Goal: Use online tool/utility: Utilize a website feature to perform a specific function

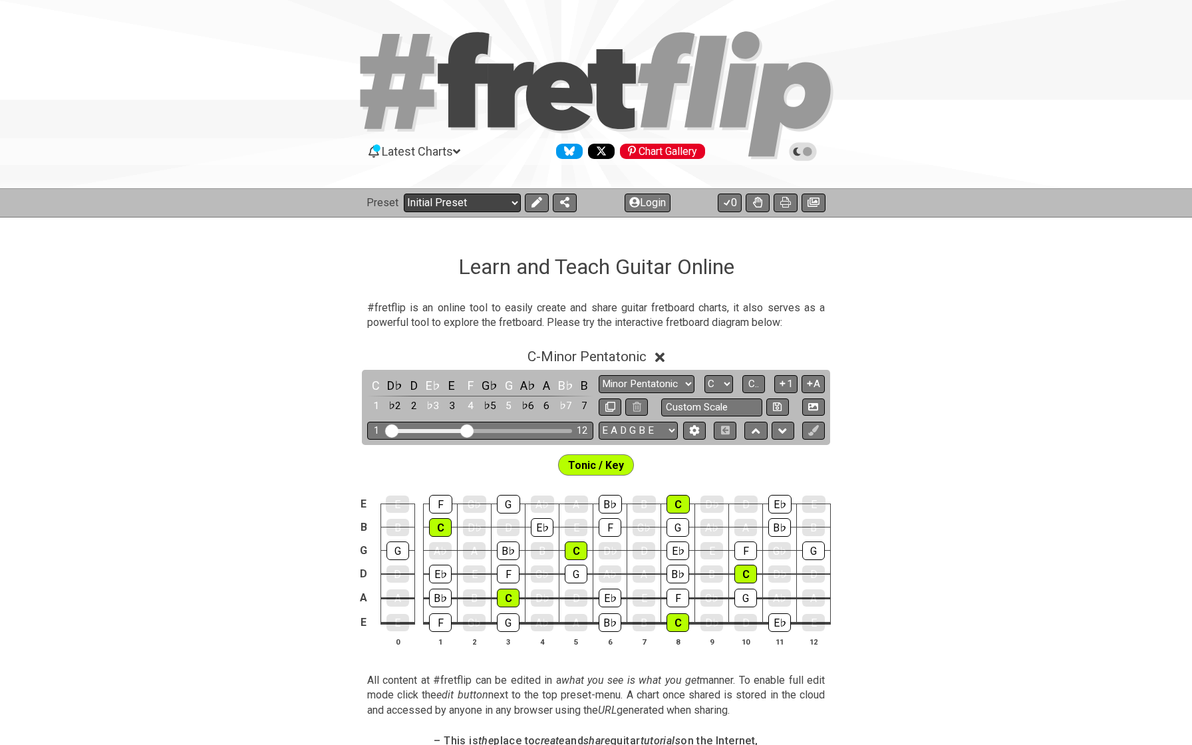
click at [428, 197] on select "Welcome to #fretflip! Initial Preset Custom Preset Minor Pentatonic Major Penta…" at bounding box center [462, 203] width 117 height 19
click at [466, 202] on select "Welcome to #fretflip! Initial Preset Custom Preset Minor Pentatonic Major Penta…" at bounding box center [462, 203] width 117 height 19
select select "/minor-pentatonic"
select select "C"
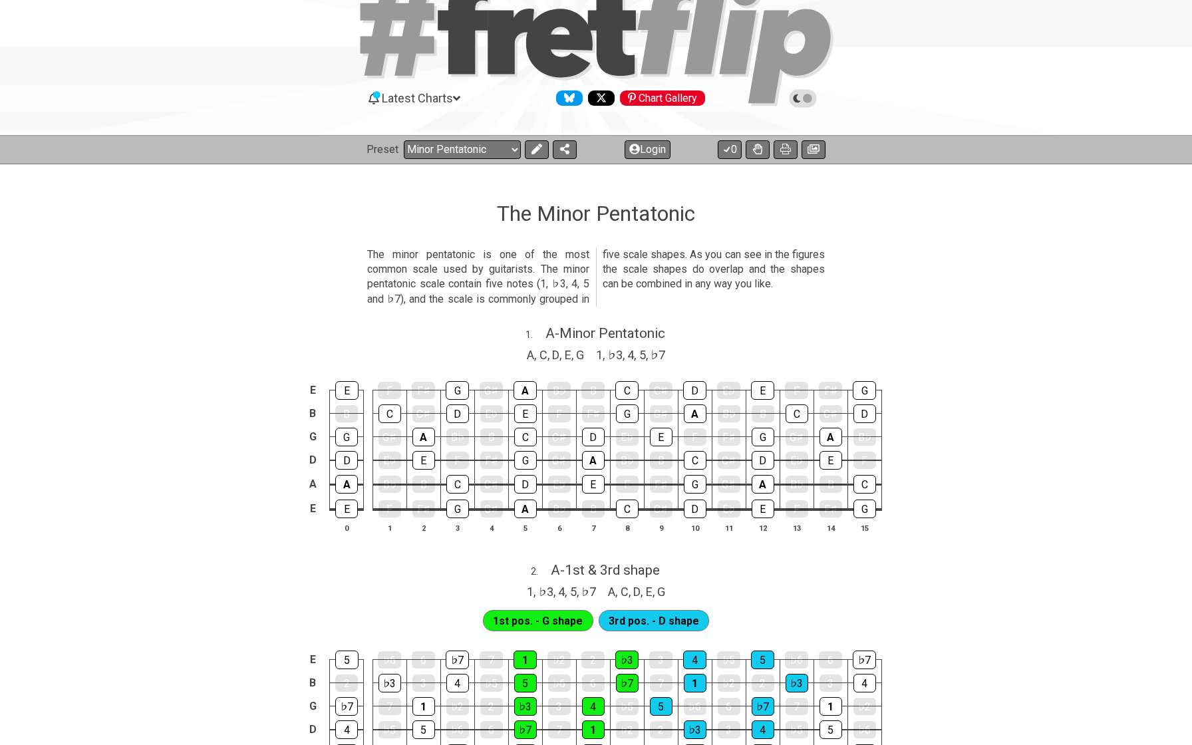
scroll to position [44, 0]
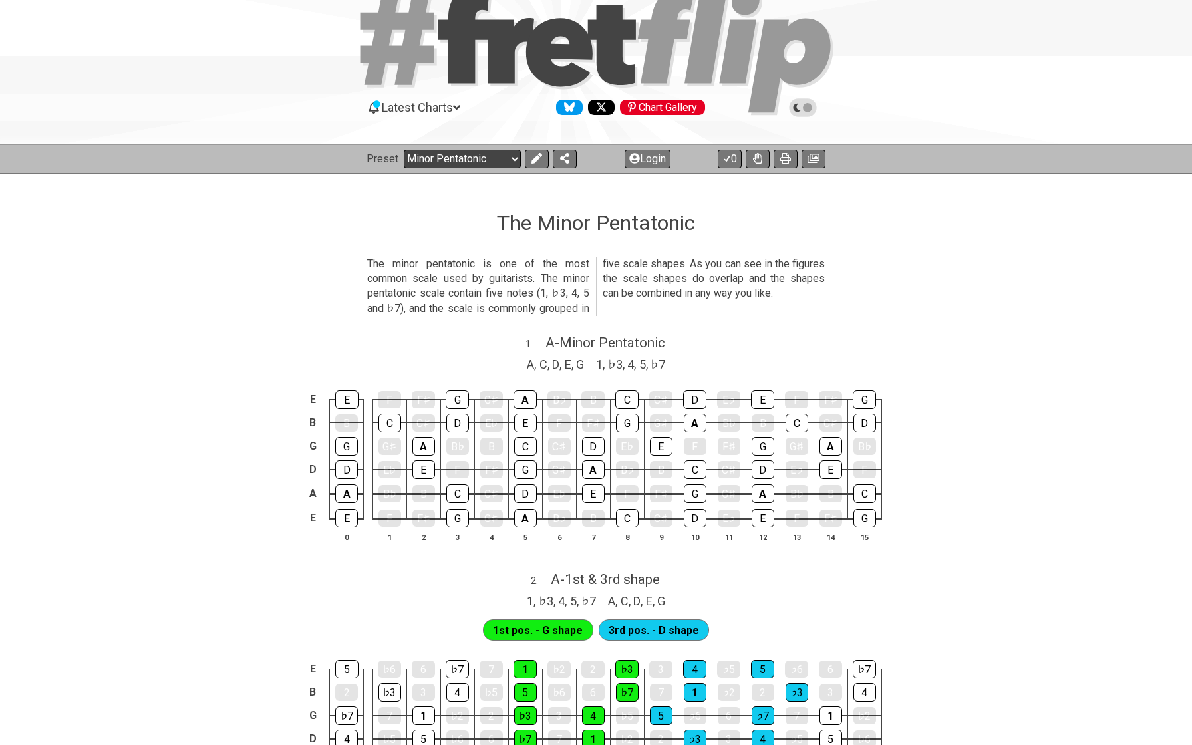
click at [432, 158] on select "Welcome to #fretflip! Initial Preset Custom Preset Minor Pentatonic Major Penta…" at bounding box center [462, 159] width 117 height 19
select select "/guitar-scales"
select select "C"
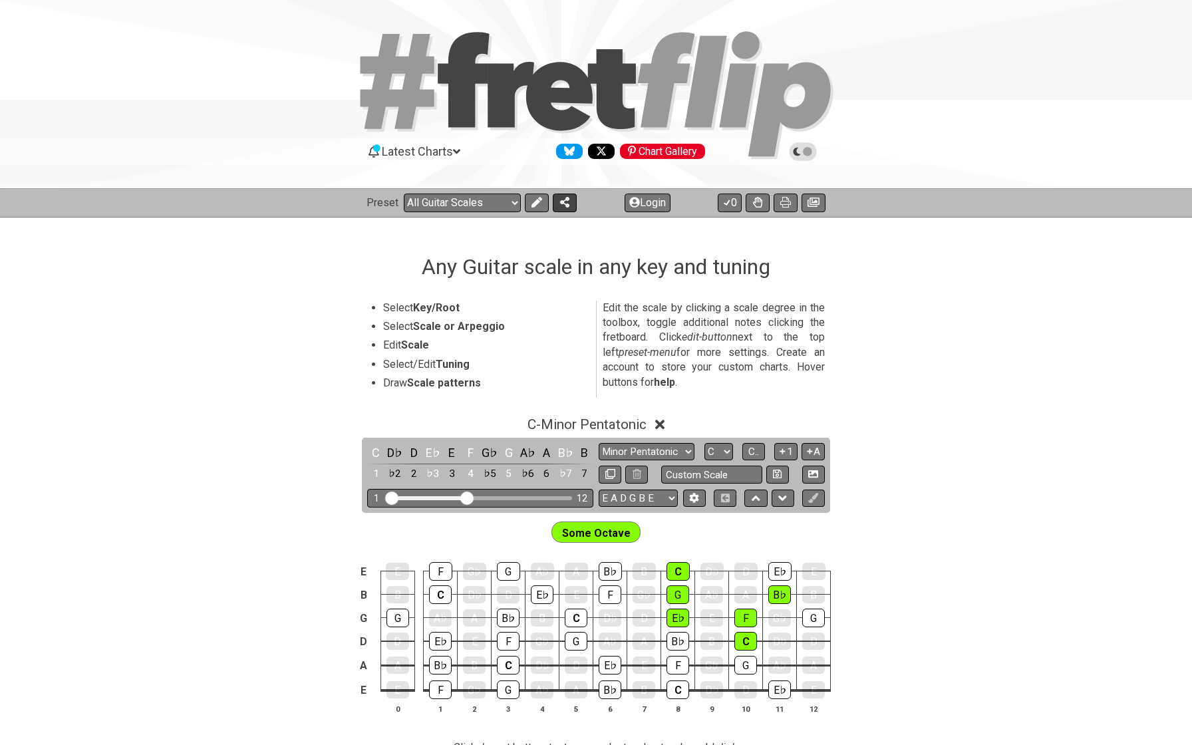
click at [561, 201] on icon at bounding box center [564, 202] width 9 height 11
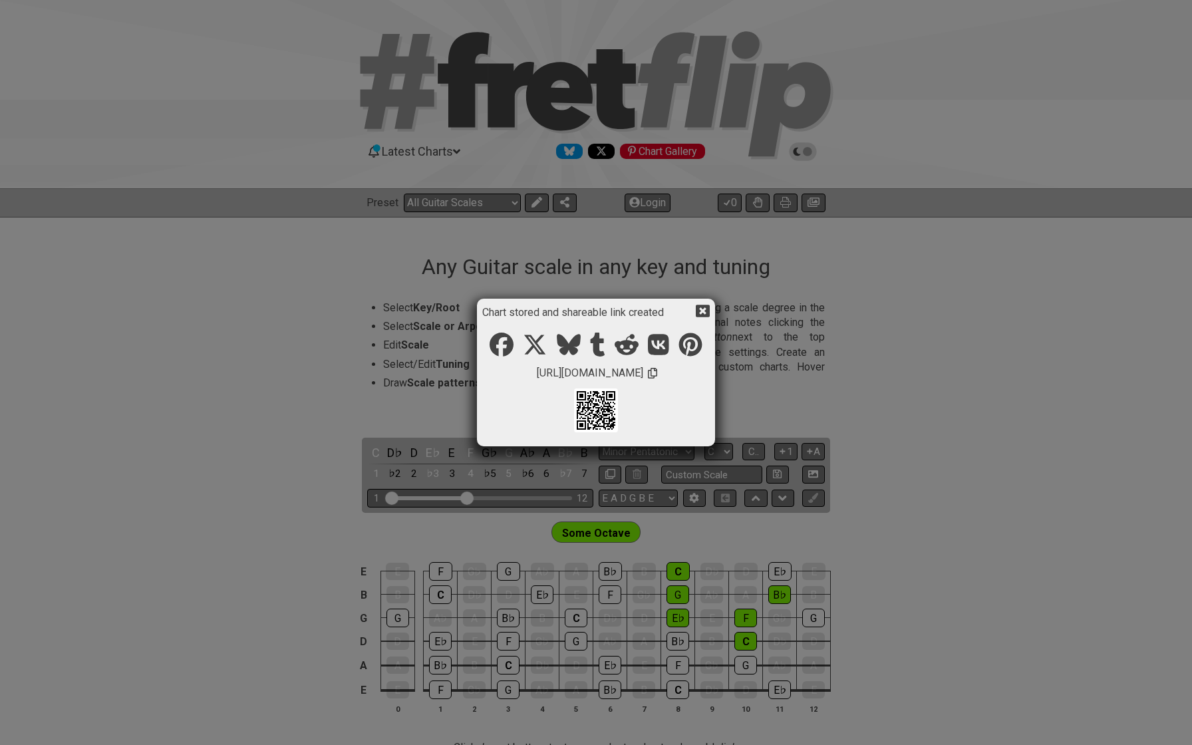
click at [700, 315] on icon at bounding box center [703, 311] width 14 height 13
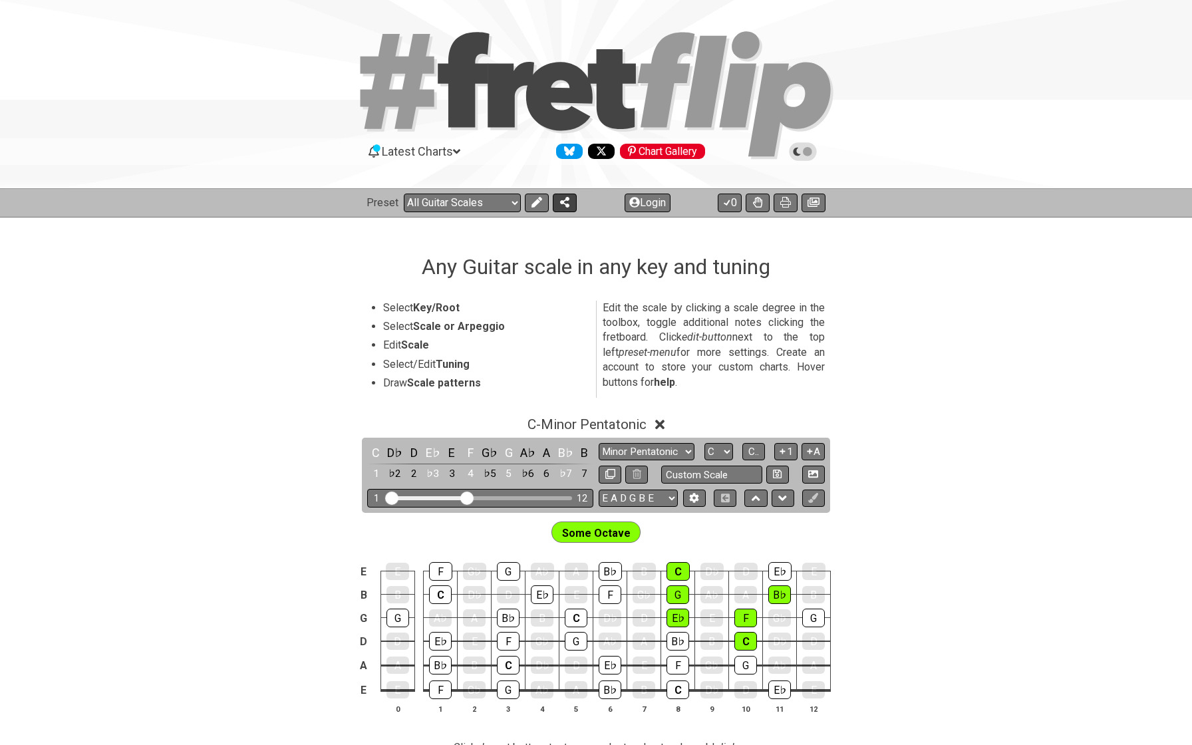
click at [560, 207] on icon at bounding box center [564, 202] width 9 height 11
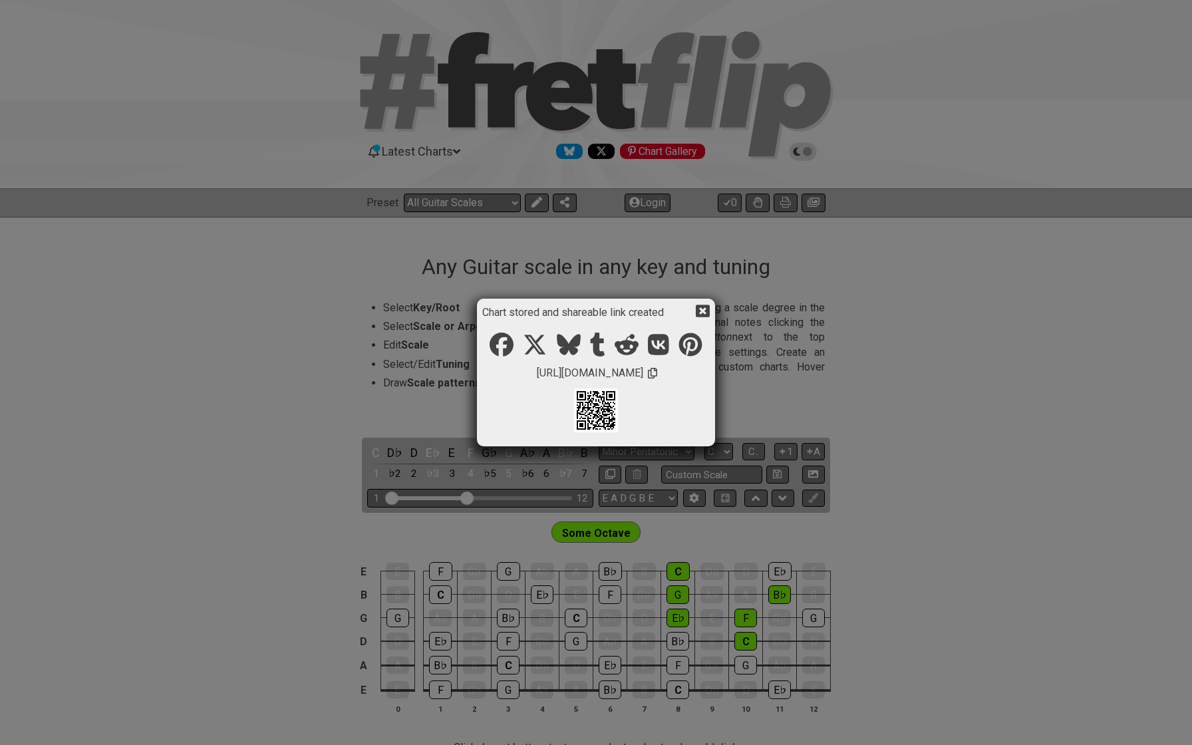
click at [657, 372] on icon at bounding box center [652, 373] width 9 height 11
click at [285, 382] on div "Chart stored and shareable link created [URL][DOMAIN_NAME]" at bounding box center [596, 372] width 1192 height 745
click at [703, 306] on icon at bounding box center [703, 311] width 14 height 13
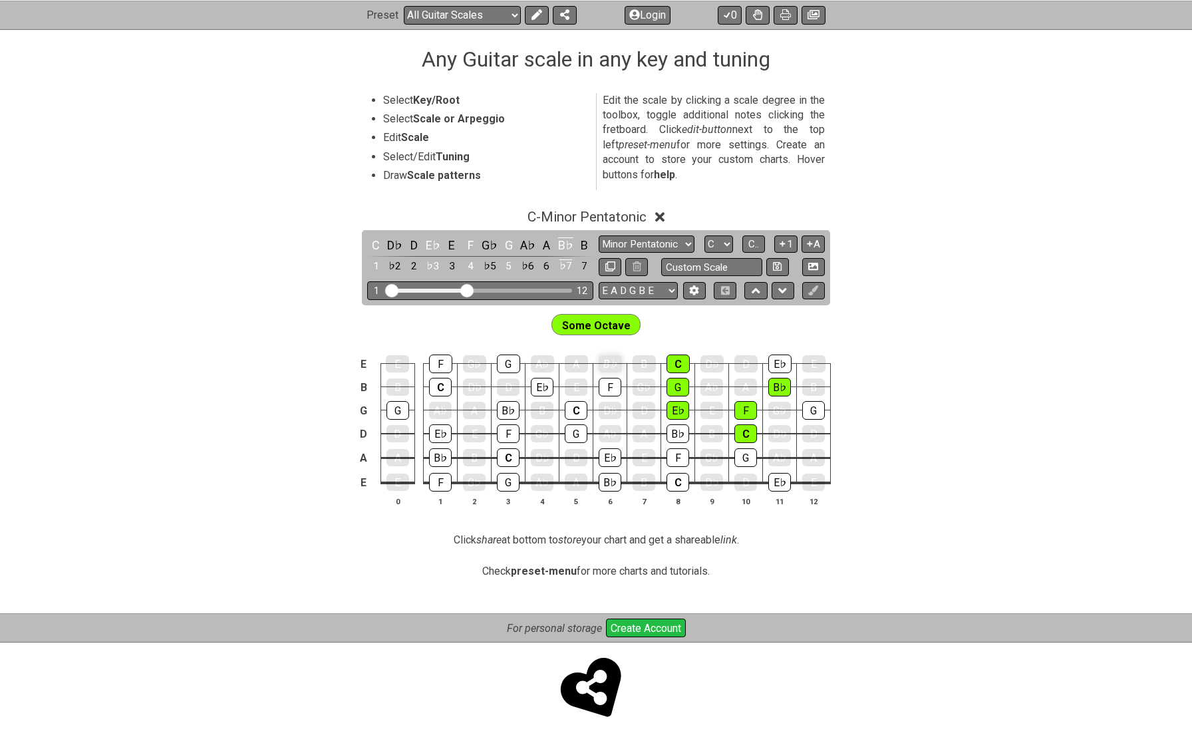
click at [616, 345] on td "B♭" at bounding box center [610, 351] width 34 height 23
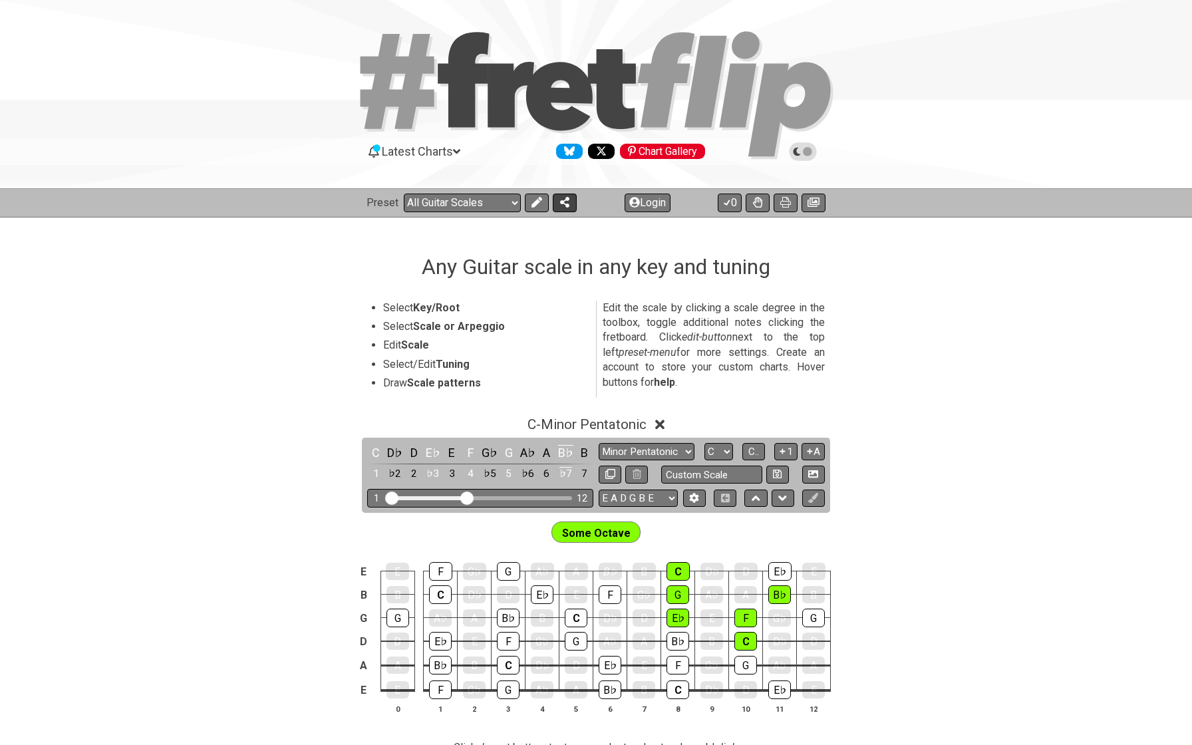
click at [567, 198] on icon at bounding box center [564, 202] width 9 height 11
select select "/welcome"
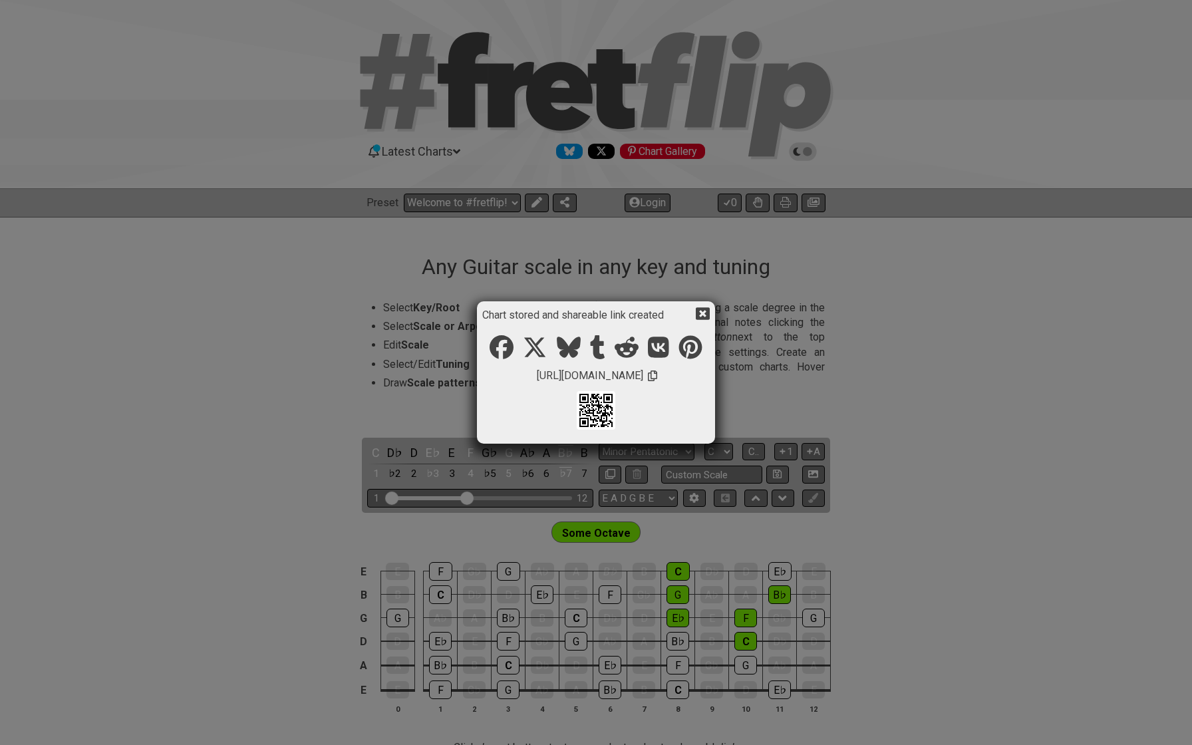
click at [703, 312] on icon at bounding box center [703, 314] width 14 height 14
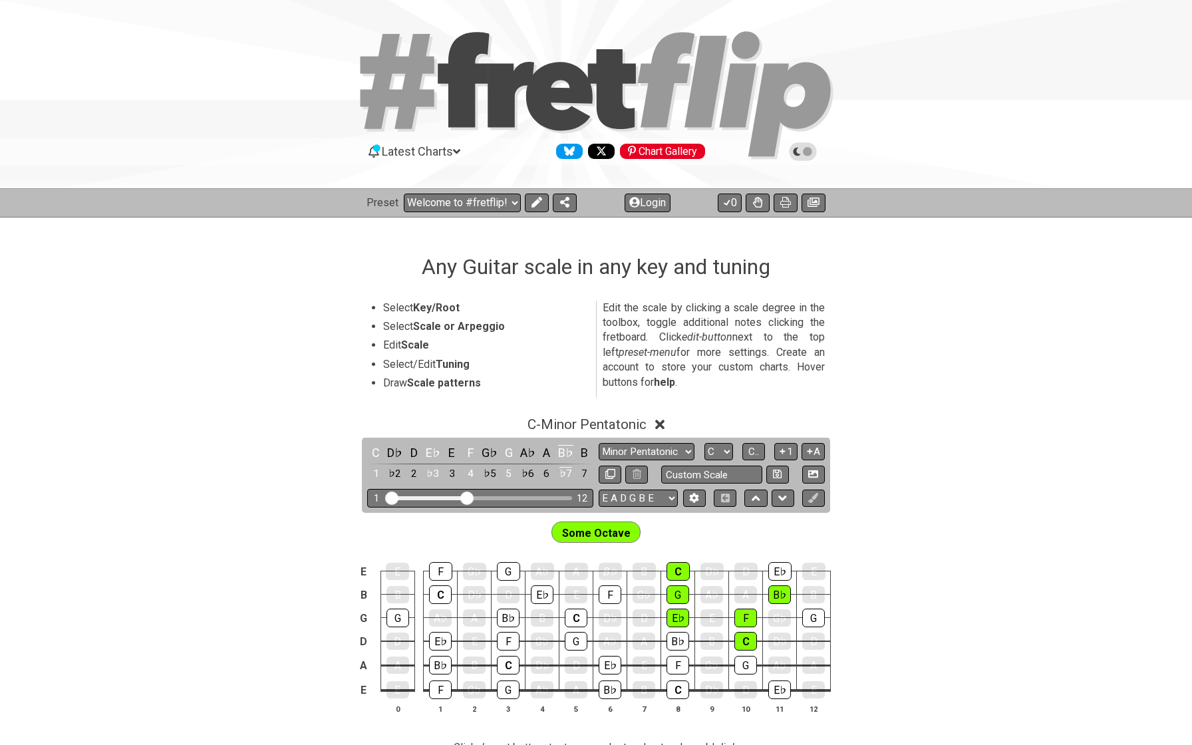
click at [94, 486] on div "C - Minor Pentatonic C D♭ D E♭ E F G♭ G A♭ A B♭ B 1 ♭2 2 ♭3 3 4 ♭5 5 ♭6 6 ♭7 7 …" at bounding box center [596, 570] width 1192 height 325
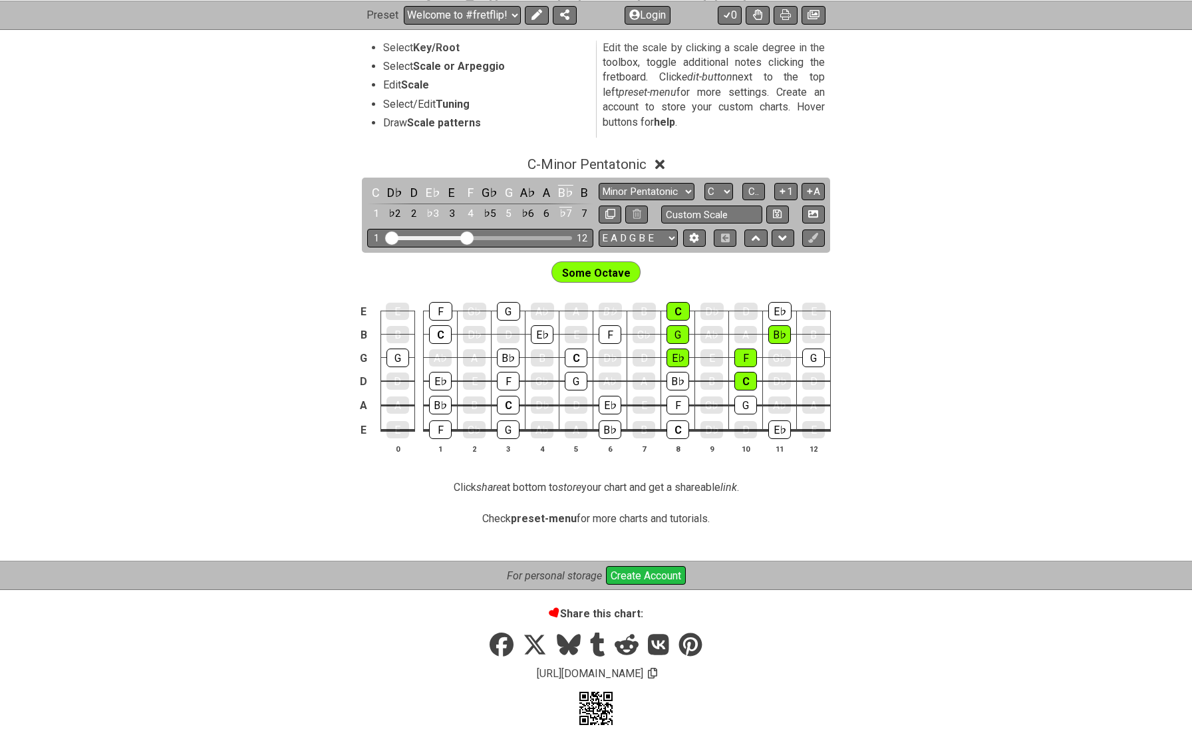
scroll to position [259, 0]
click at [694, 235] on icon at bounding box center [694, 238] width 10 height 10
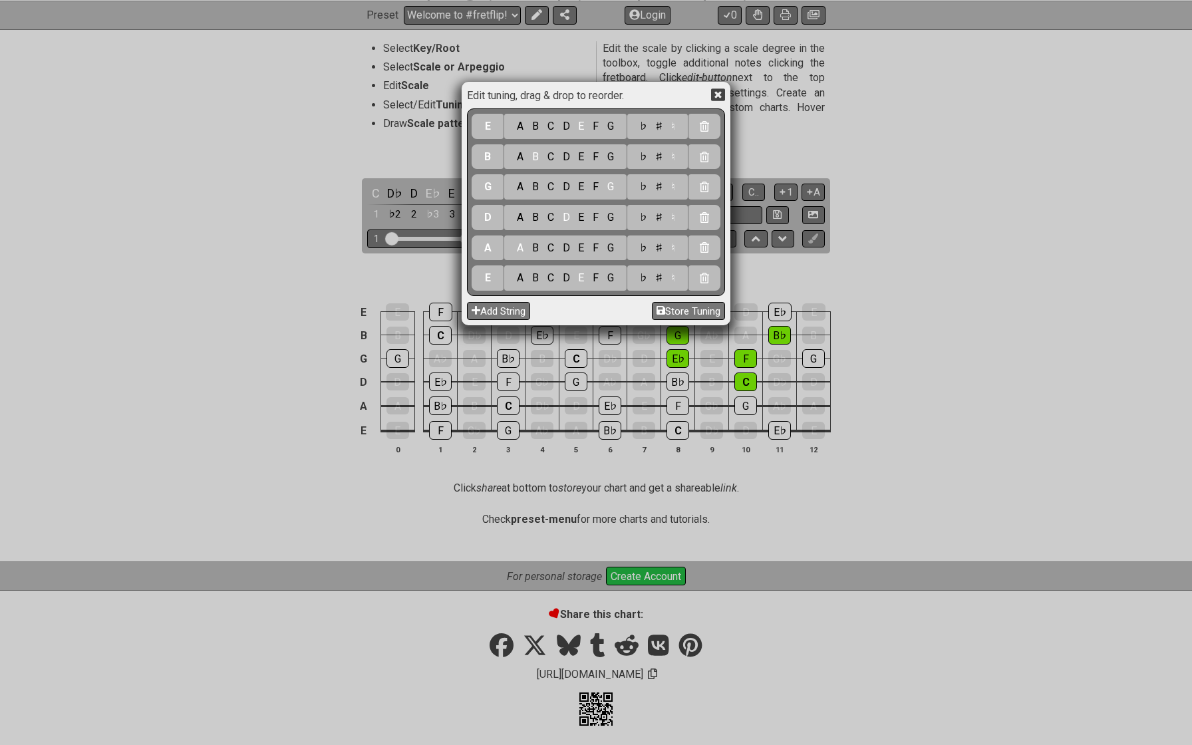
click at [721, 95] on icon at bounding box center [718, 95] width 14 height 14
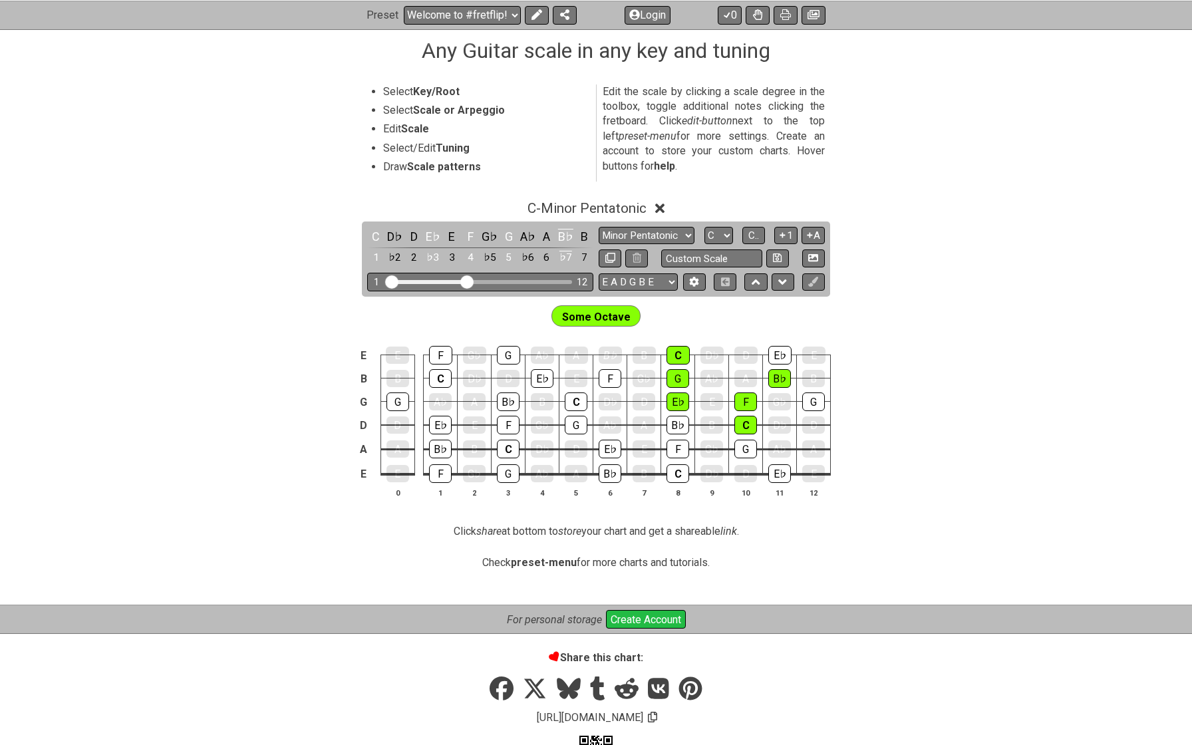
scroll to position [211, 0]
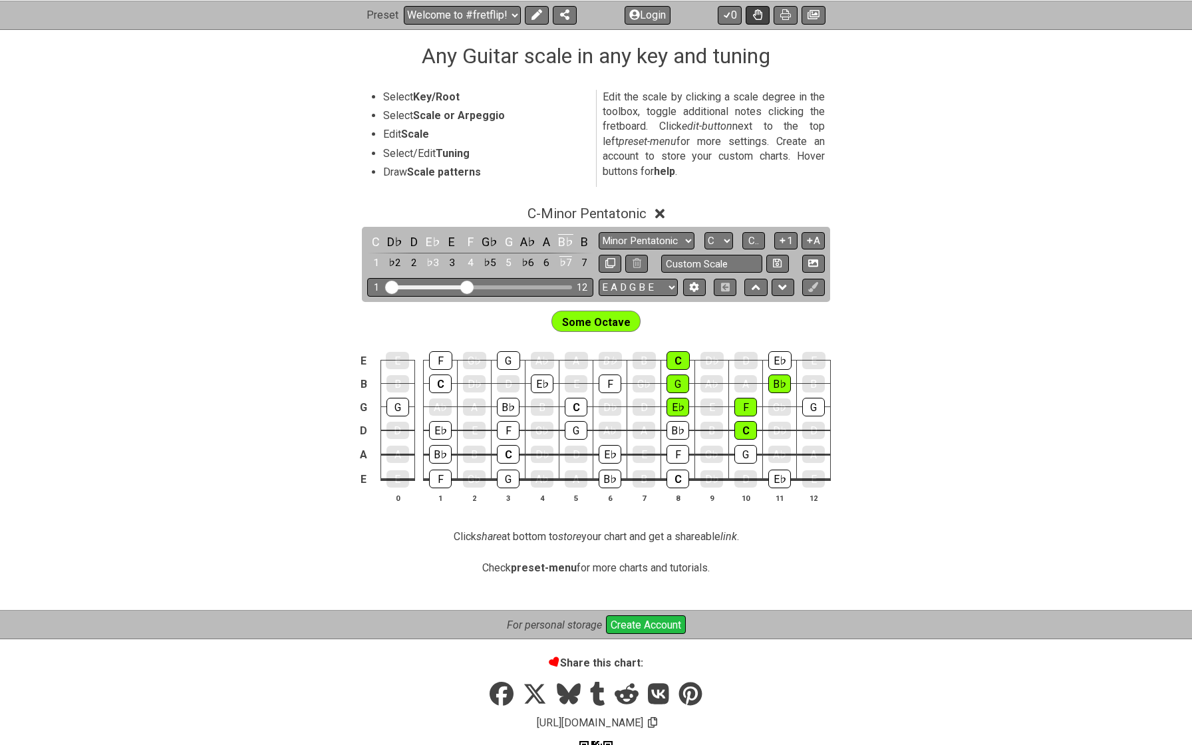
click at [751, 17] on button at bounding box center [757, 14] width 24 height 19
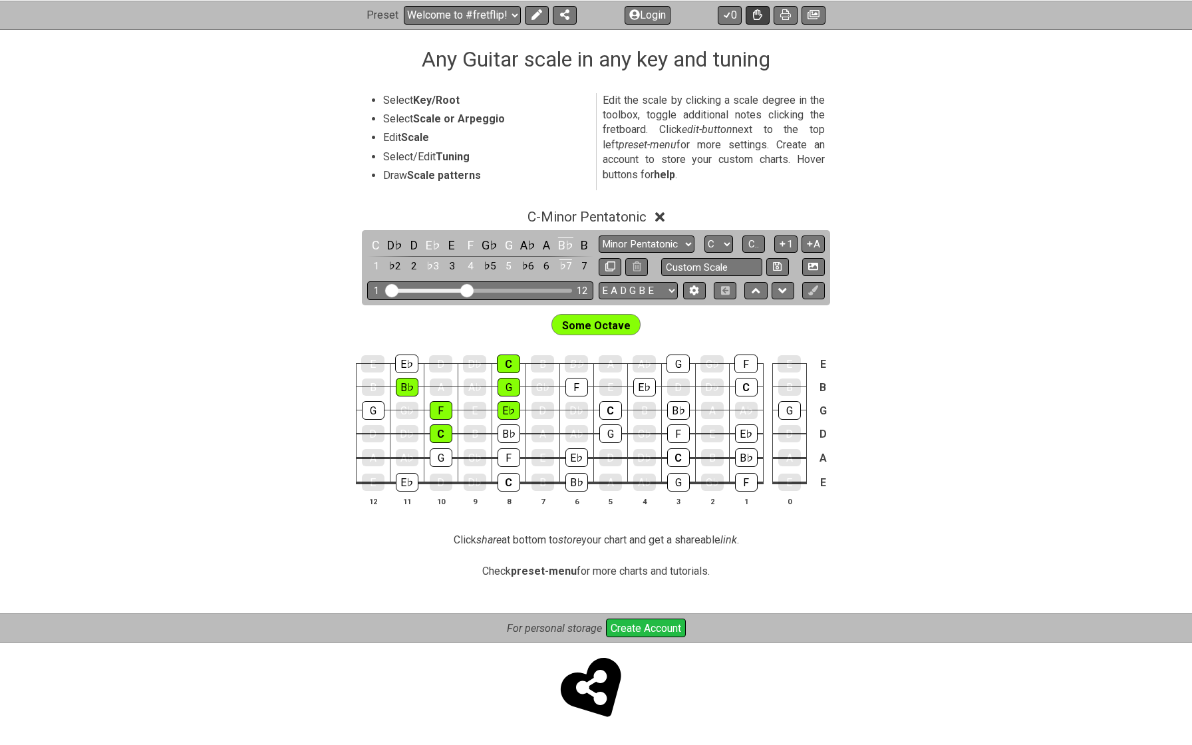
scroll to position [203, 0]
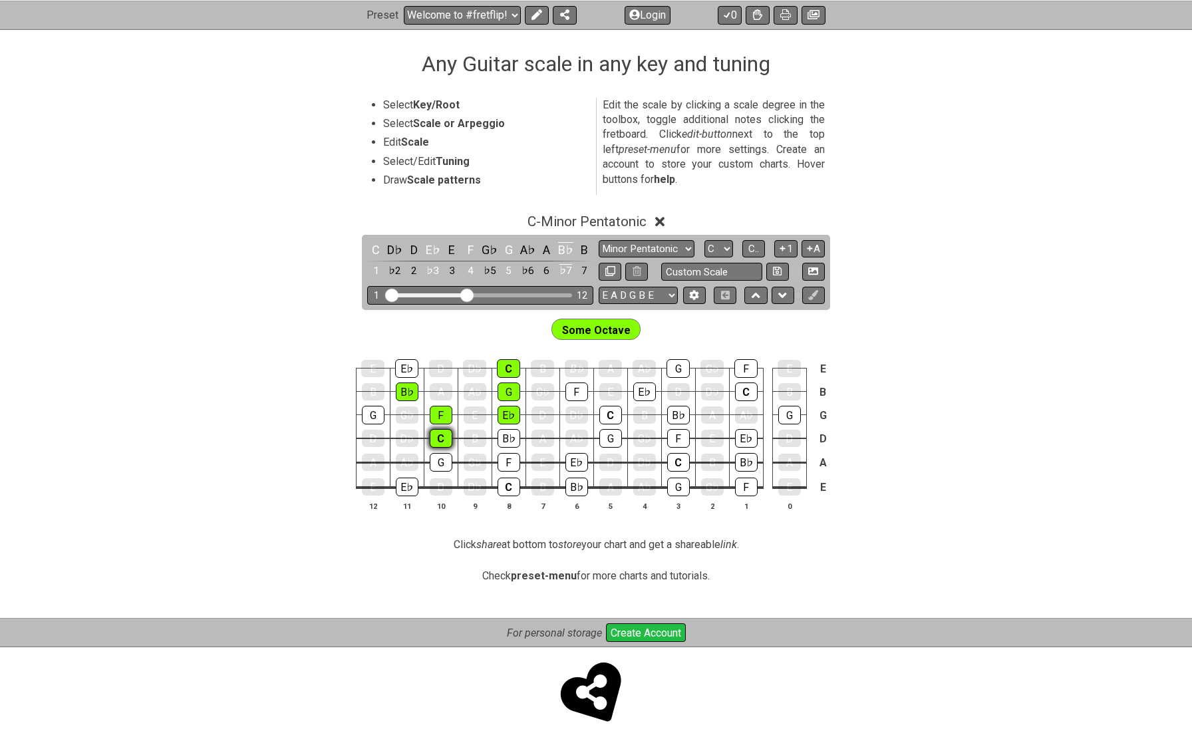
click at [444, 437] on div "C" at bounding box center [441, 438] width 23 height 19
click at [438, 438] on div "C" at bounding box center [441, 438] width 23 height 17
click at [622, 247] on select "Minor Pentatonic Root Minor Pentatonic Major Pentatonic Minor Blues Major Blues…" at bounding box center [647, 249] width 96 height 18
select select "Melodic Minor"
click at [471, 13] on select "Welcome to #fretflip! Initial Preset Custom Preset Minor Pentatonic Major Penta…" at bounding box center [462, 14] width 117 height 19
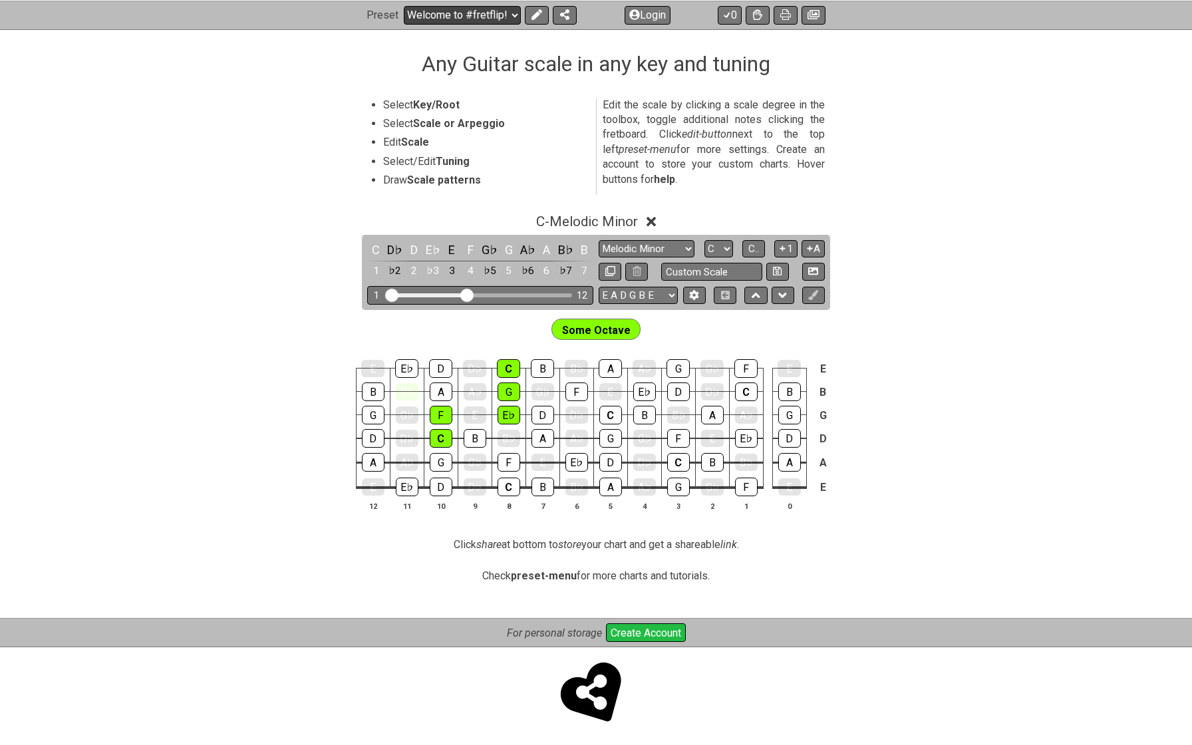
select select "/welcome"
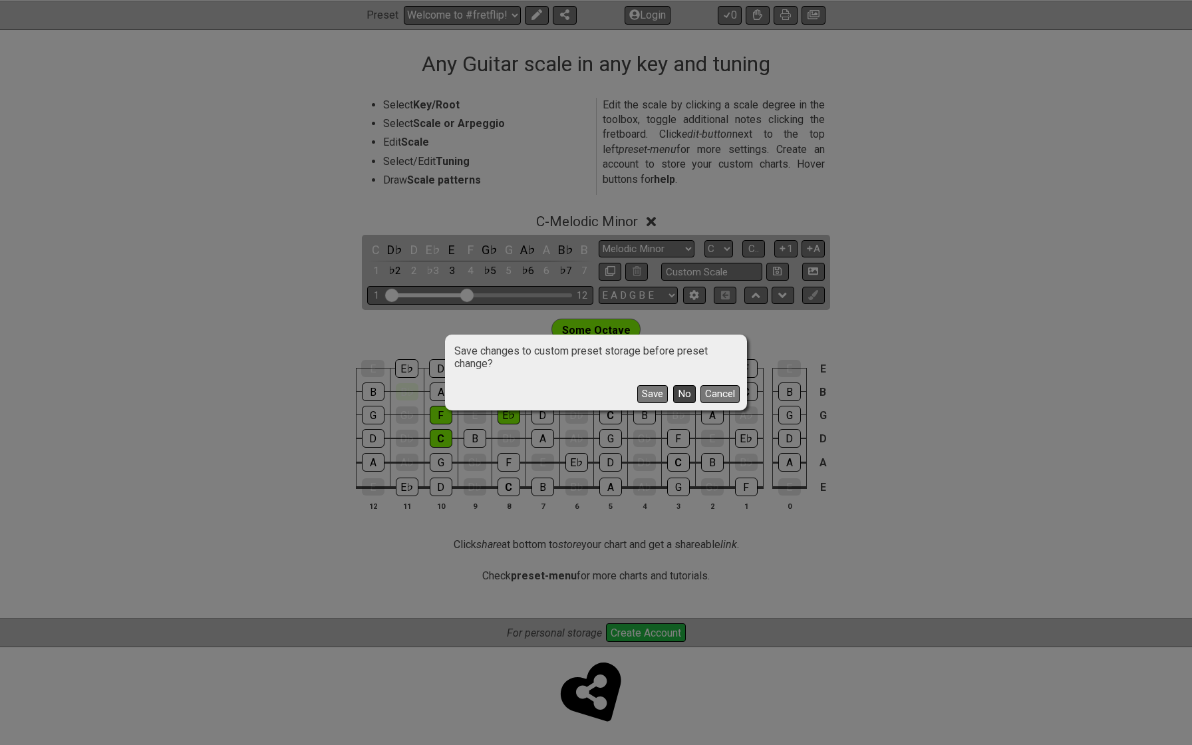
click at [682, 394] on button "No" at bounding box center [684, 394] width 23 height 18
select select "Minor Pentatonic"
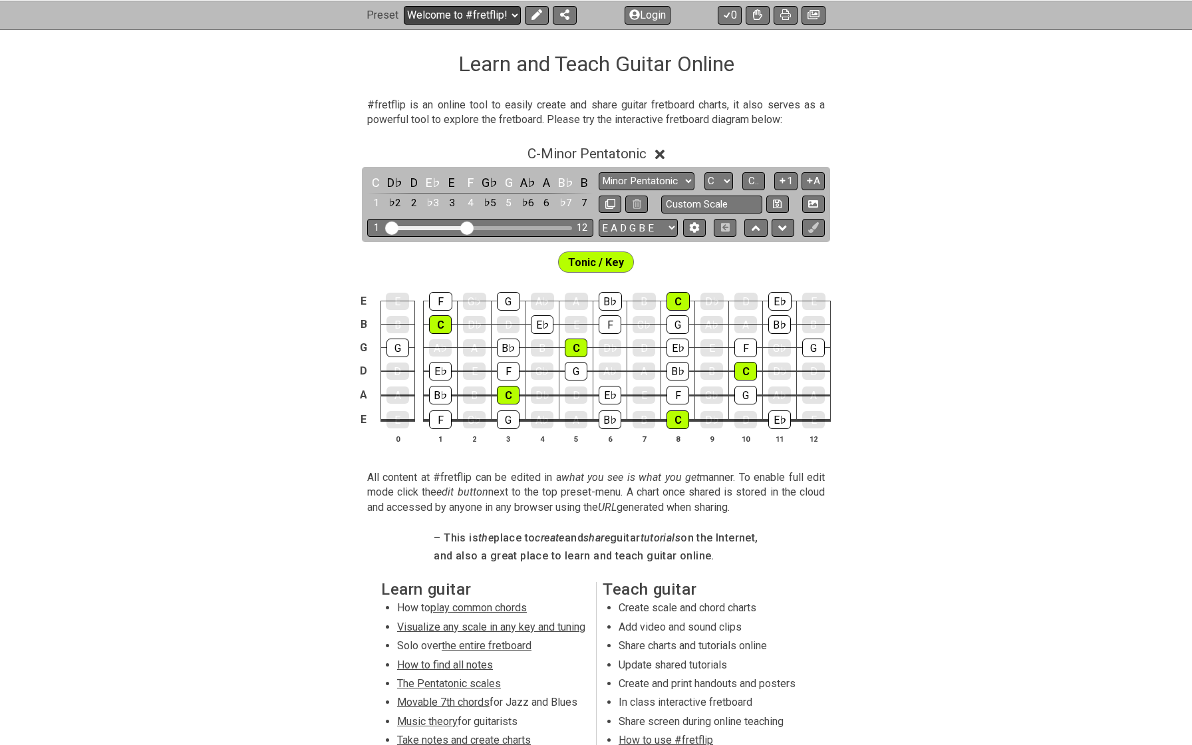
click at [445, 10] on select "Welcome to #fretflip! Initial Preset Custom Preset Minor Pentatonic Major Penta…" at bounding box center [462, 14] width 117 height 19
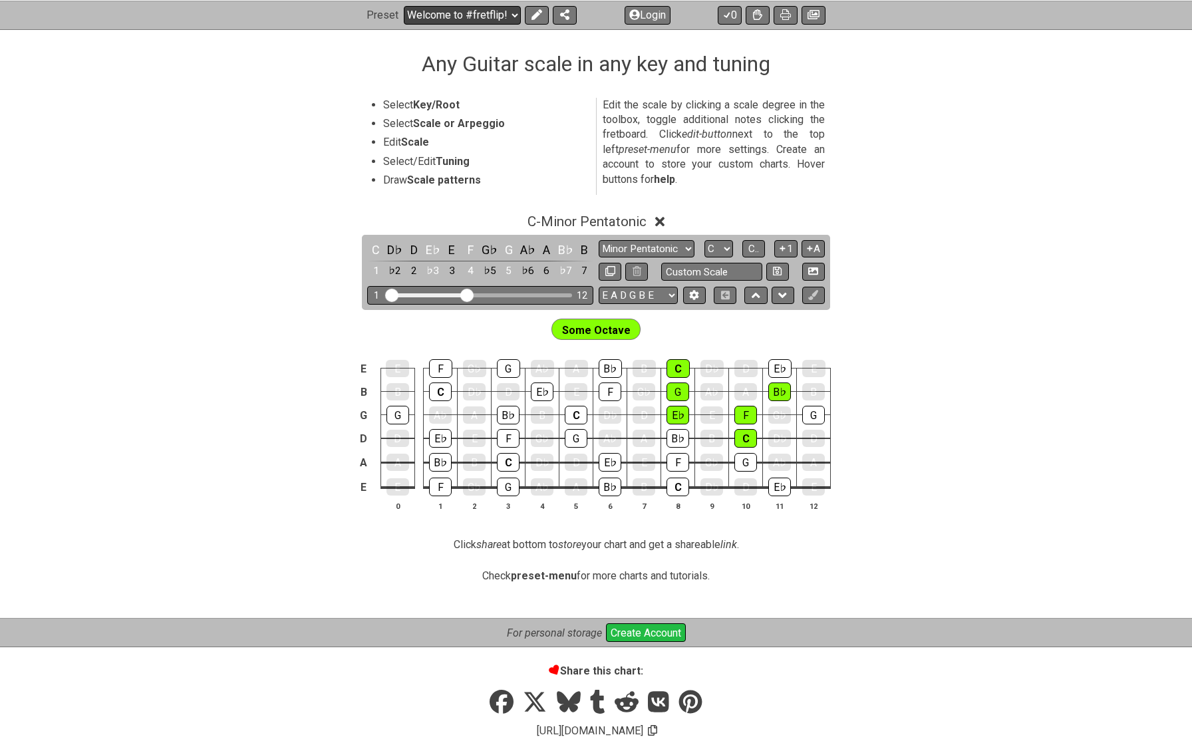
select select "/guitar-scales"
click at [765, 11] on button at bounding box center [757, 14] width 24 height 19
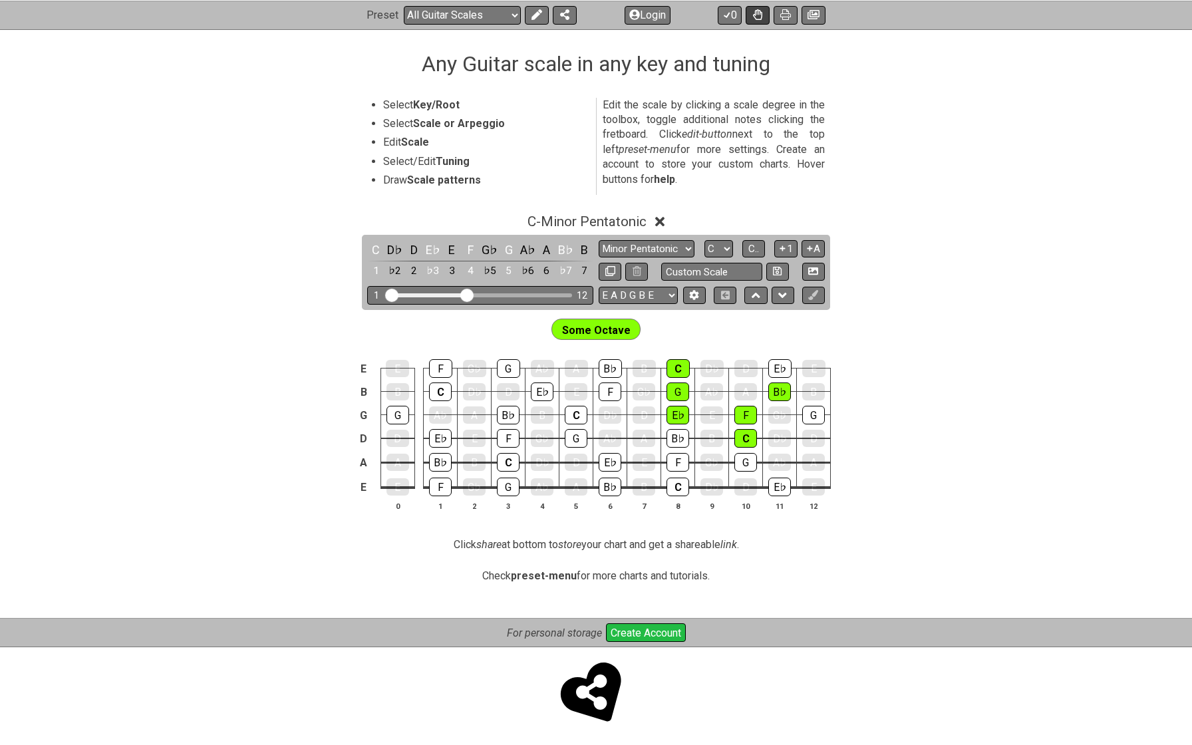
click at [765, 11] on button at bounding box center [757, 14] width 24 height 19
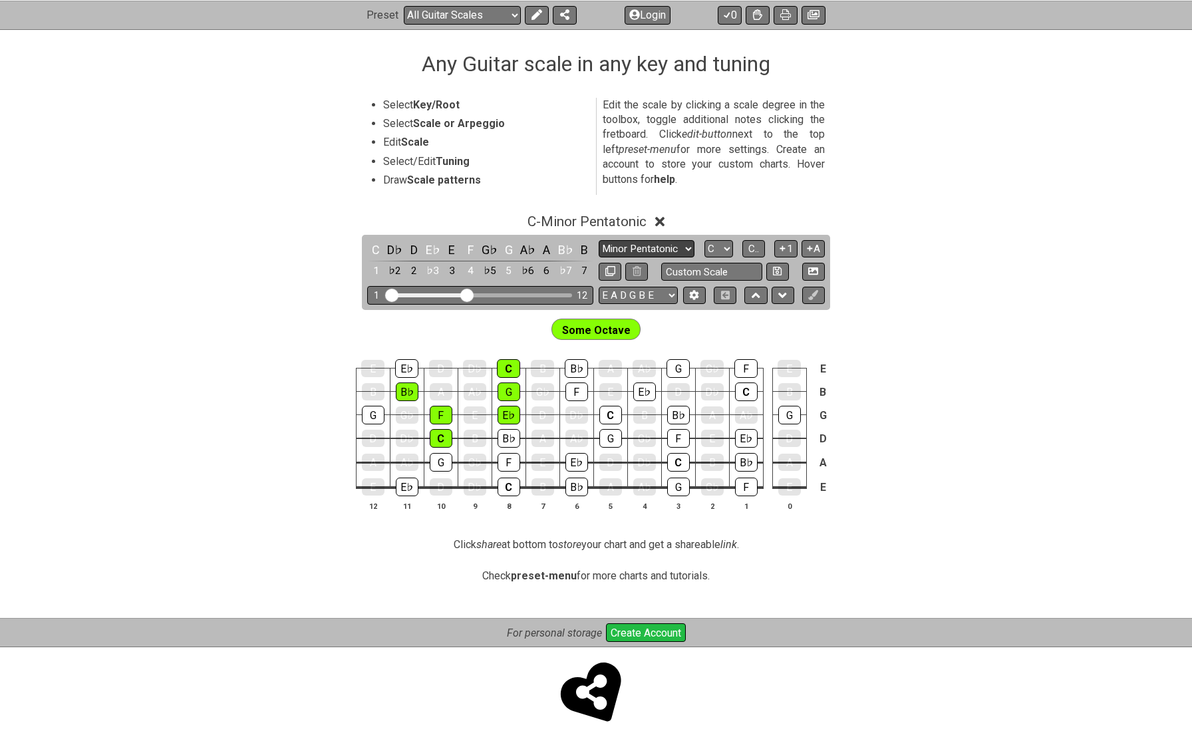
click at [642, 245] on select "Minor Pentatonic Root Minor Pentatonic Major Pentatonic Minor Blues Major Blues…" at bounding box center [647, 249] width 96 height 18
select select "Melodic Minor"
click at [811, 294] on icon at bounding box center [813, 295] width 10 height 10
click at [534, 25] on div "Preset Welcome to #fretflip! Initial Preset Custom Preset Minor Pentatonic Majo…" at bounding box center [596, 14] width 1192 height 29
click at [533, 21] on button at bounding box center [537, 14] width 24 height 19
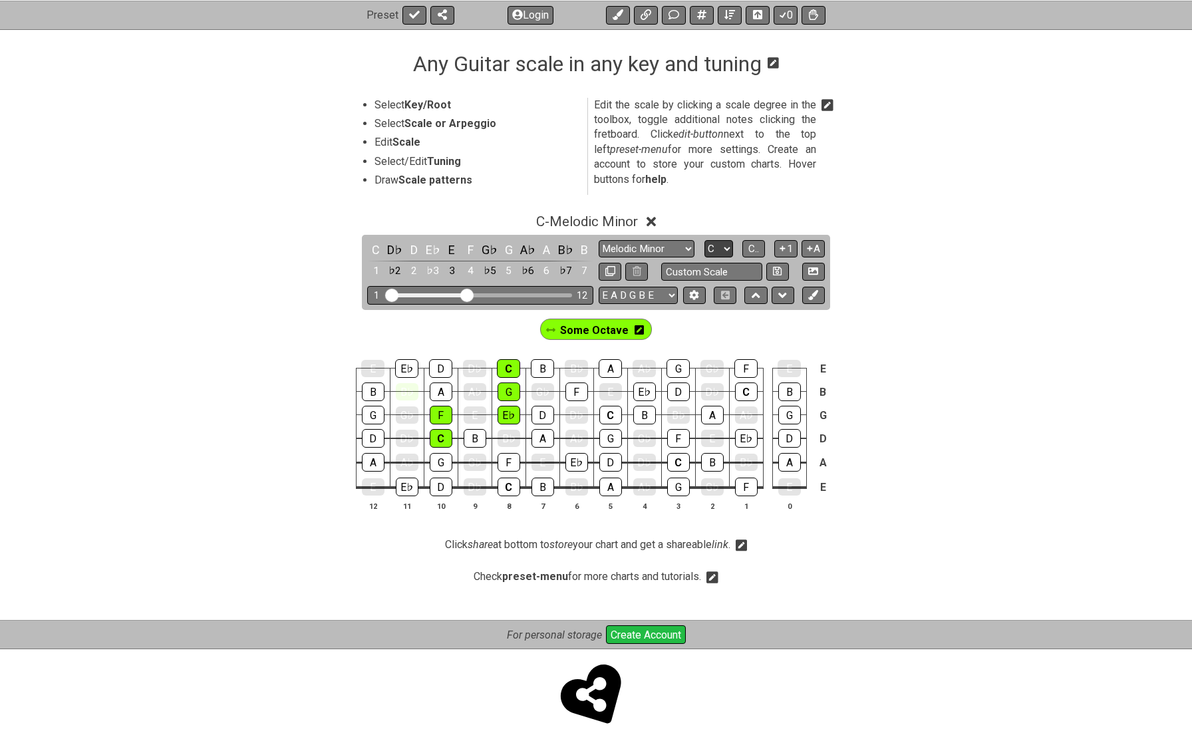
click at [707, 246] on select "A♭ A A♯ B♭ B C C♯ D♭ D D♯ E♭ E F F♯ G♭ G G♯" at bounding box center [718, 249] width 29 height 18
select select "A"
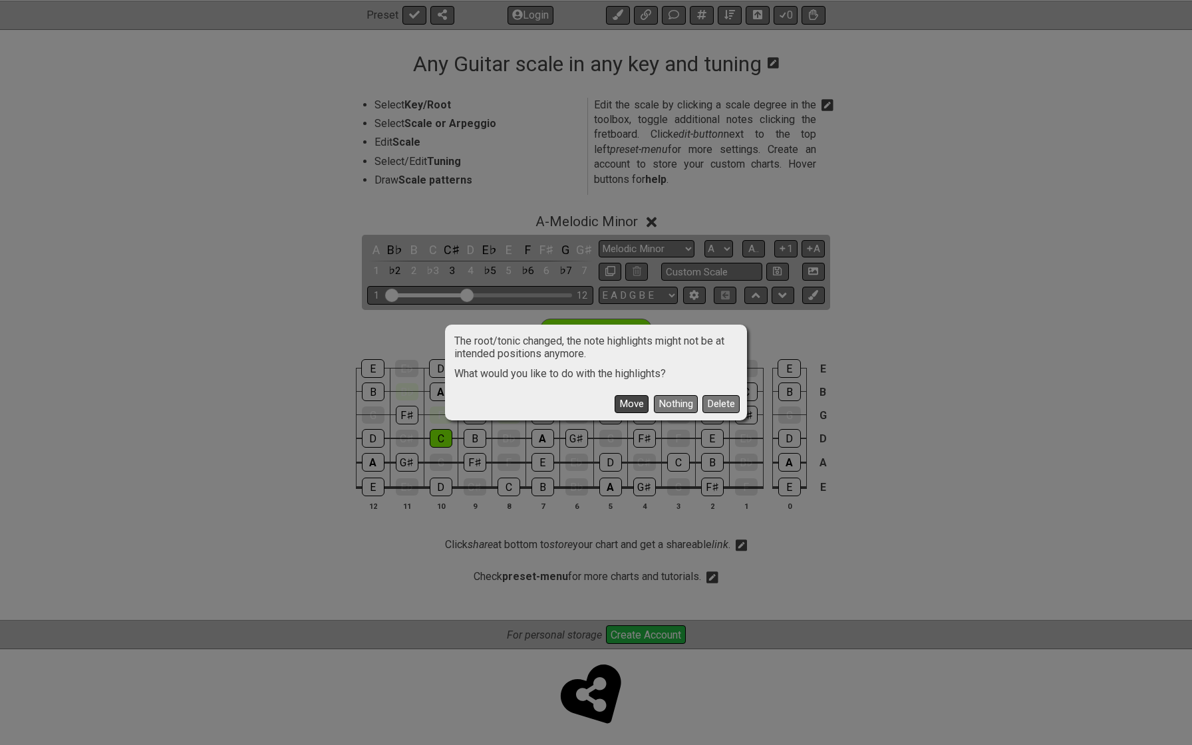
click at [627, 402] on button "Move" at bounding box center [631, 404] width 34 height 18
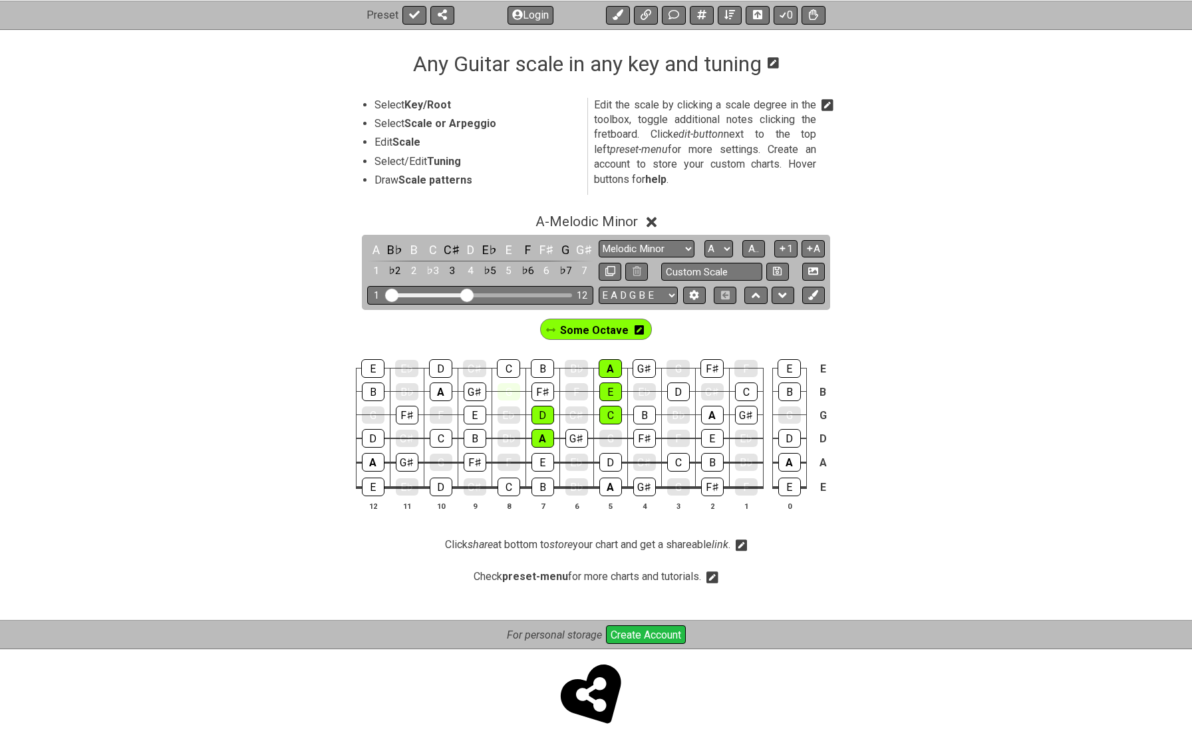
click at [640, 333] on icon at bounding box center [638, 330] width 9 height 11
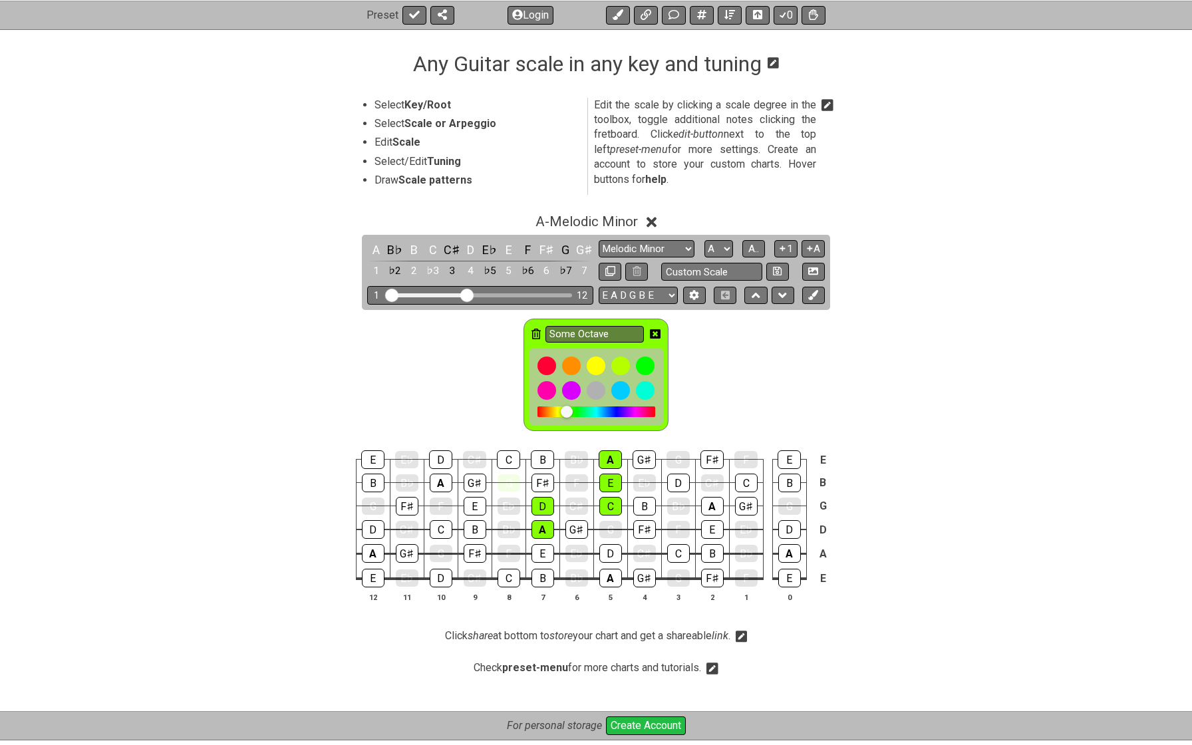
click at [538, 332] on icon at bounding box center [535, 334] width 9 height 11
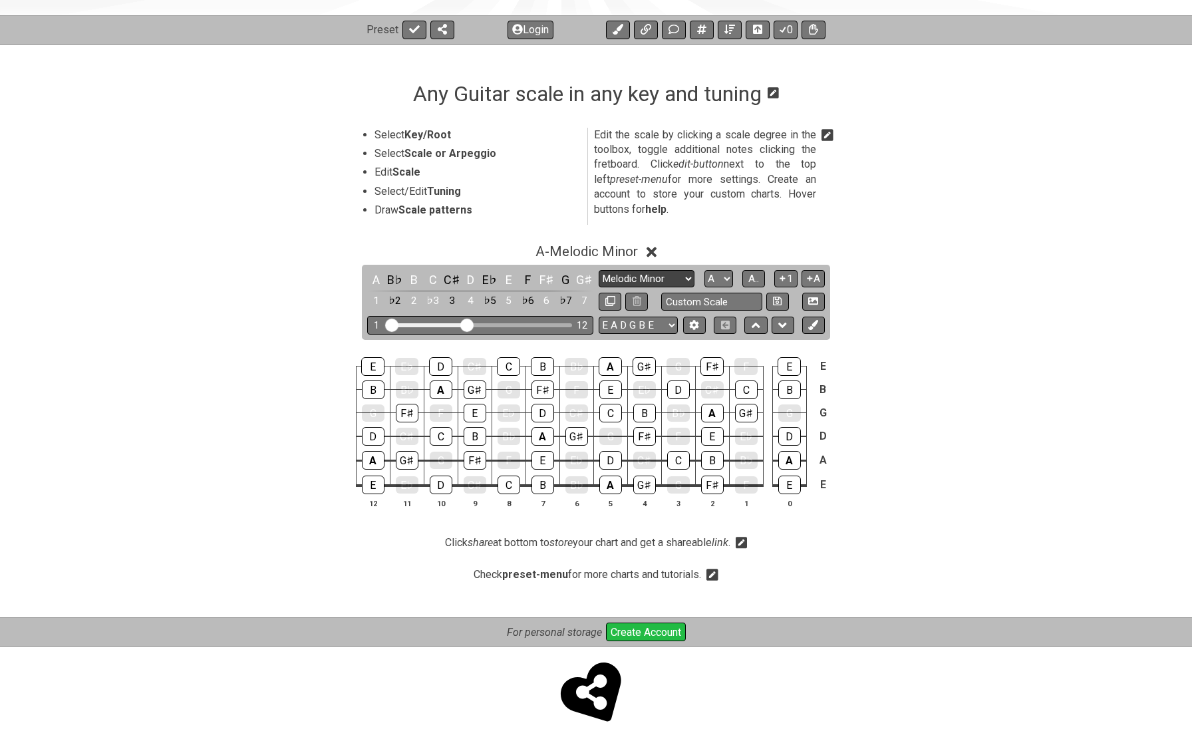
click at [603, 275] on select "Minor Pentatonic Root Minor Pentatonic Major Pentatonic Minor Blues Major Blues…" at bounding box center [647, 279] width 96 height 18
select select "Root"
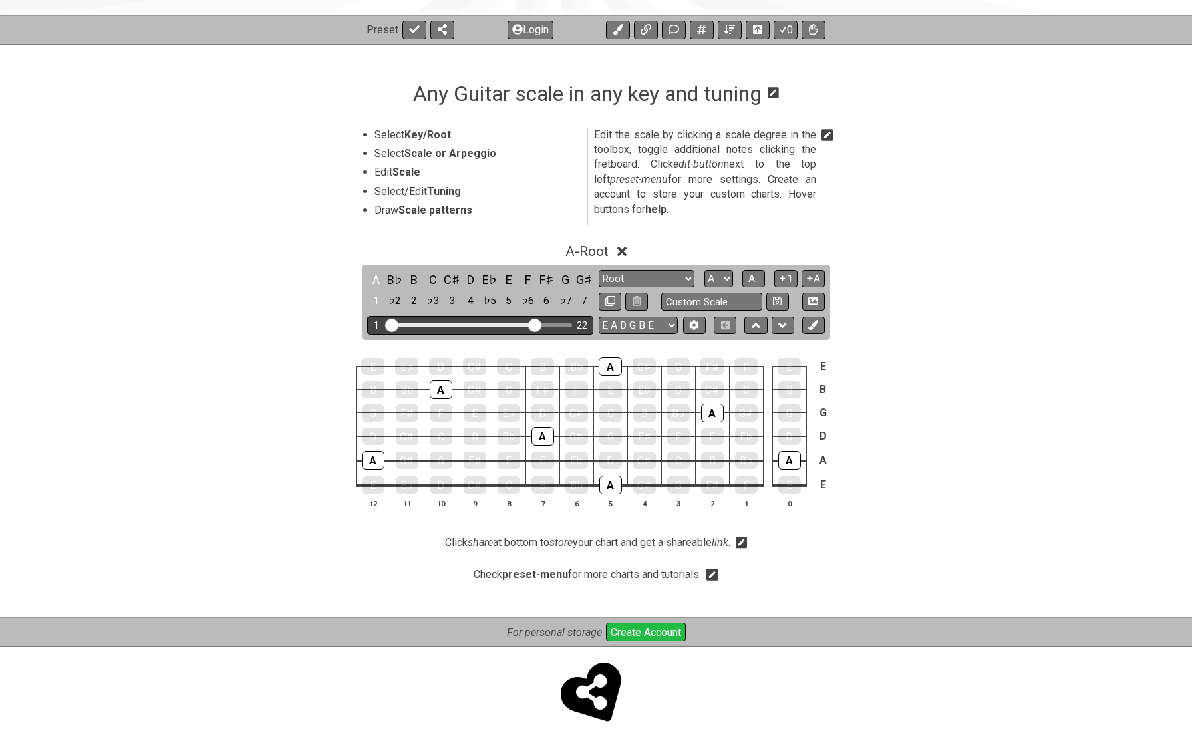
drag, startPoint x: 465, startPoint y: 323, endPoint x: 534, endPoint y: 332, distance: 69.7
click at [534, 332] on div "1 22" at bounding box center [480, 325] width 226 height 18
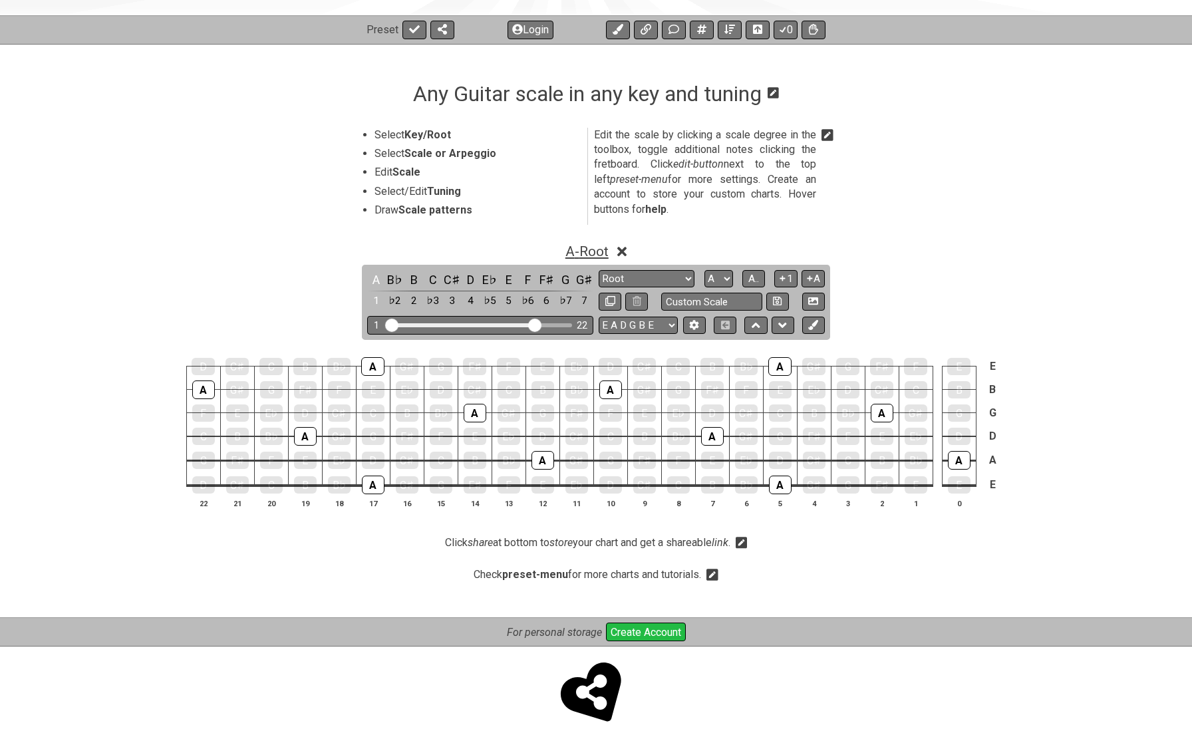
click at [595, 251] on span "A - Root" at bounding box center [586, 251] width 43 height 16
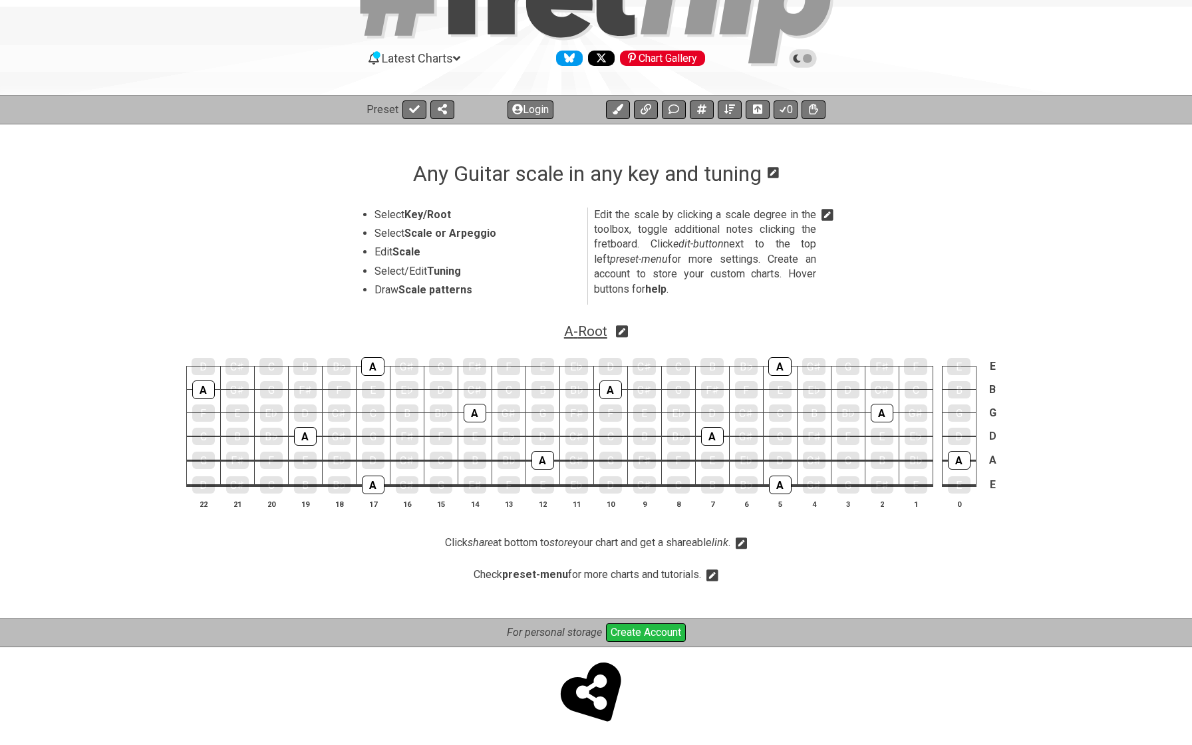
click at [588, 329] on span "A - Root" at bounding box center [585, 331] width 43 height 16
select select "Root"
select select "A"
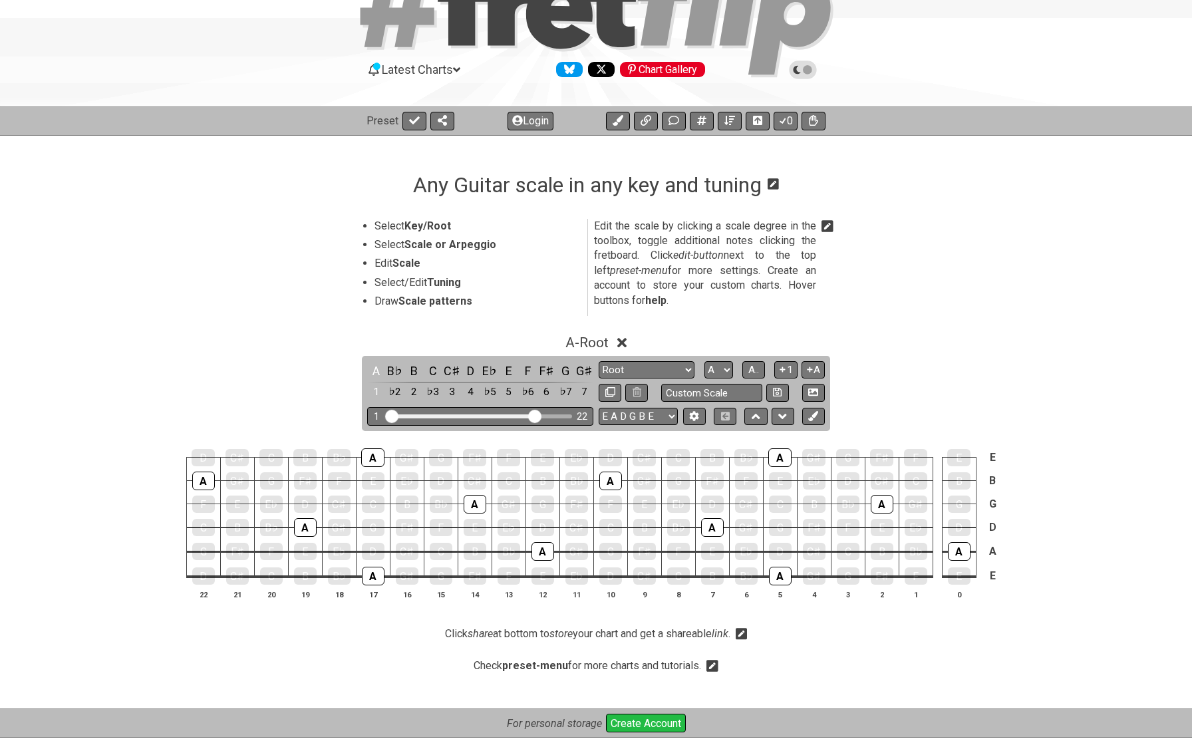
scroll to position [82, 0]
click at [573, 338] on span "A - Root" at bounding box center [586, 342] width 43 height 16
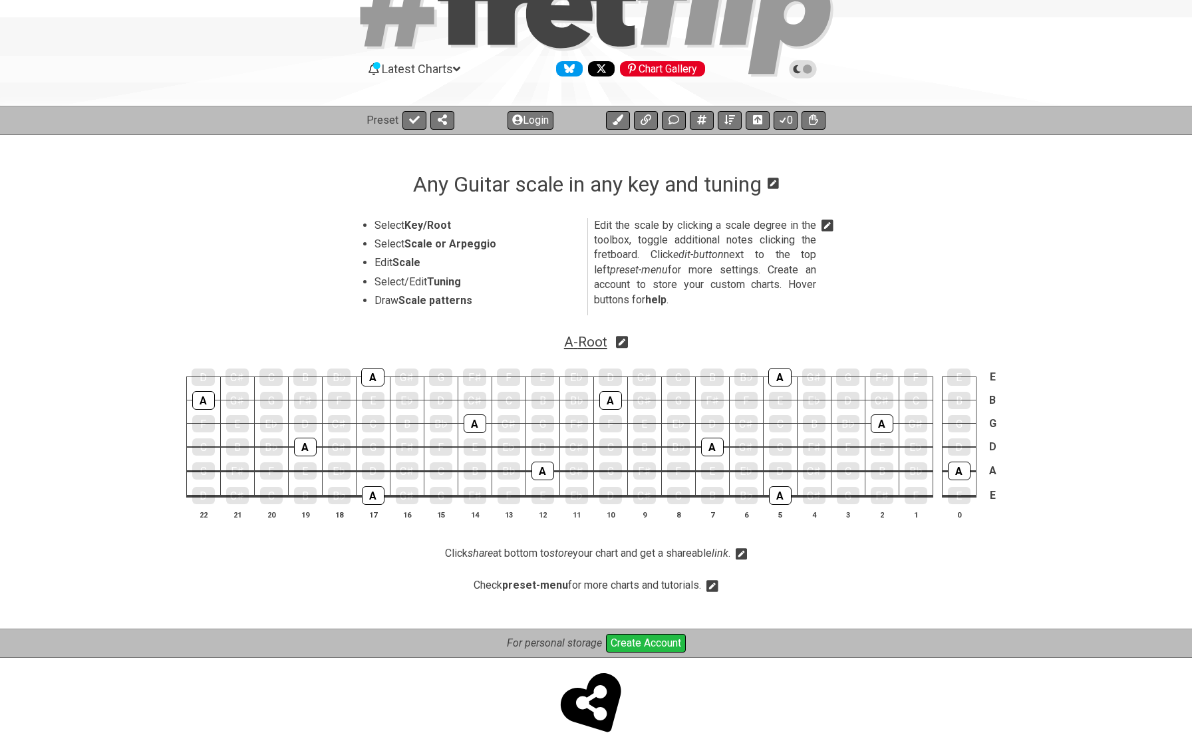
click at [584, 338] on span "A - Root" at bounding box center [585, 342] width 43 height 16
select select "Root"
select select "A"
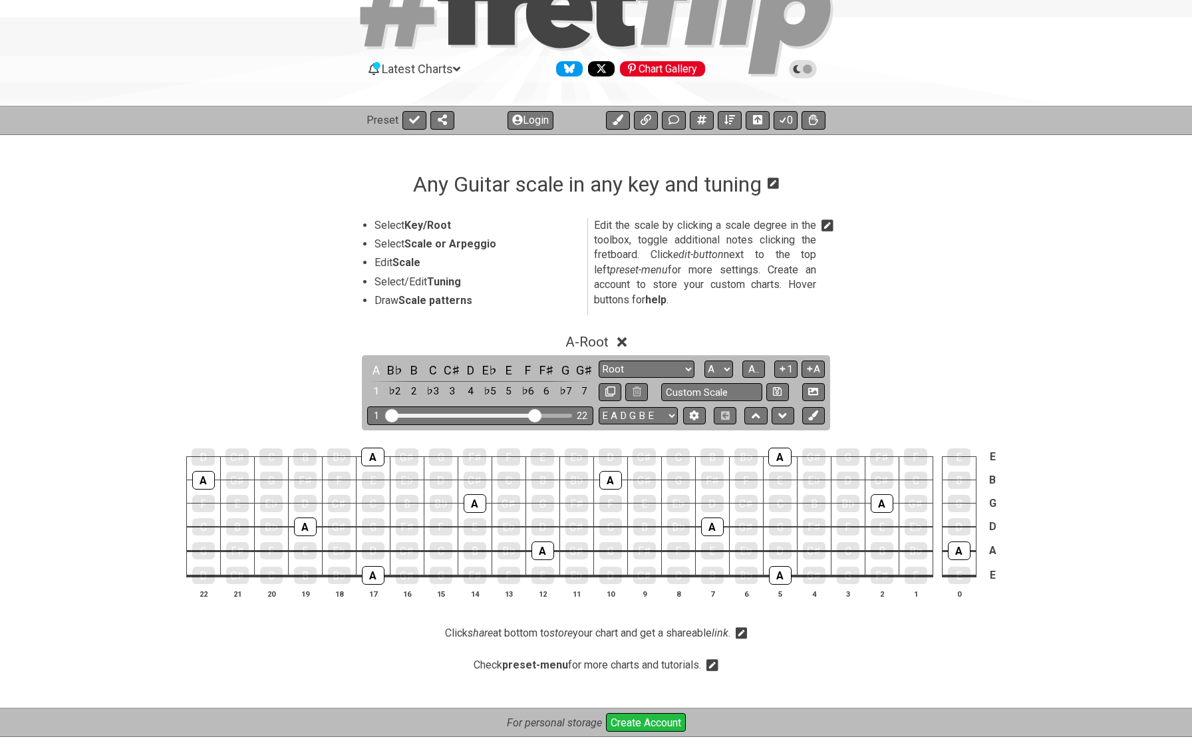
click at [326, 351] on div "A - Root A B♭ B C C♯ D E♭ E F F♯ G G♯ 1 ♭2 2 ♭3 3 4 ♭5 5 ♭6 6 ♭7 7 Minor Pentat…" at bounding box center [596, 472] width 1192 height 292
click at [592, 338] on span "A - Root" at bounding box center [586, 342] width 43 height 16
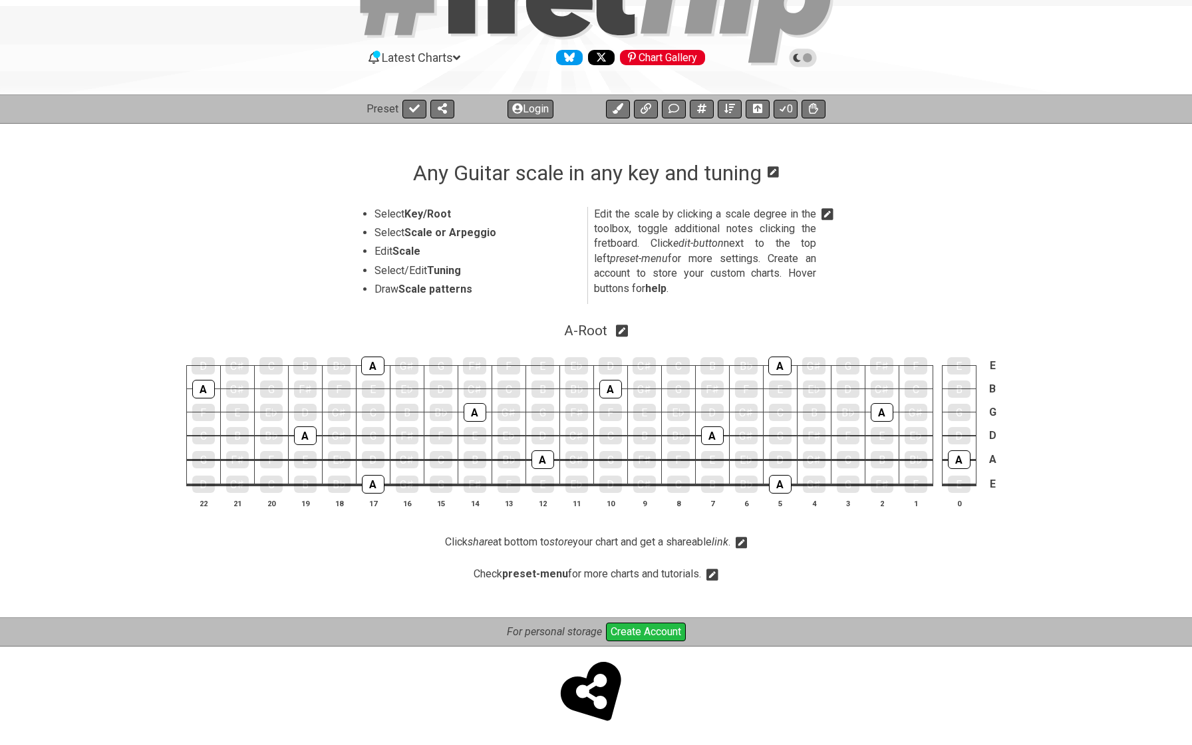
scroll to position [93, 0]
click at [265, 290] on section "Select Key/Root Select Scale or Arpeggio Edit Scale Select/Edit Tuning Draw Sca…" at bounding box center [596, 258] width 1192 height 113
click at [594, 331] on span "A - Root" at bounding box center [585, 331] width 43 height 16
select select "Root"
select select "A"
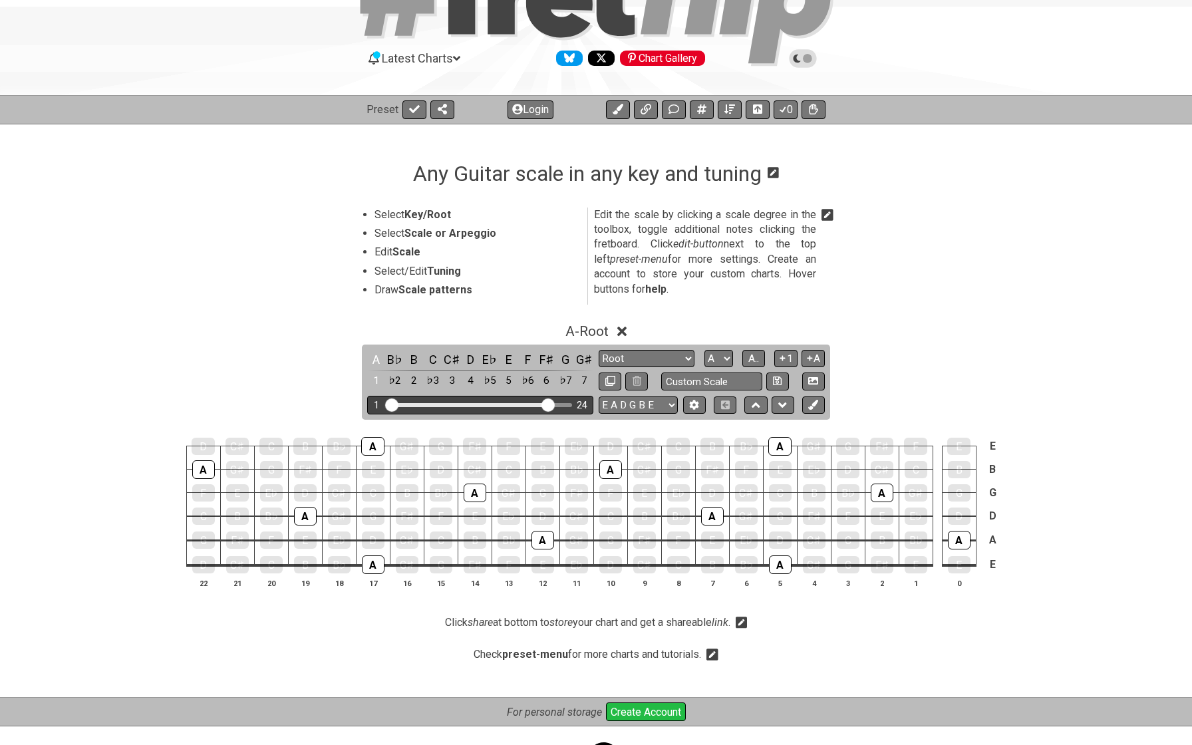
drag, startPoint x: 539, startPoint y: 400, endPoint x: 550, endPoint y: 405, distance: 11.6
click at [550, 404] on input "Visible fret range" at bounding box center [480, 404] width 189 height 0
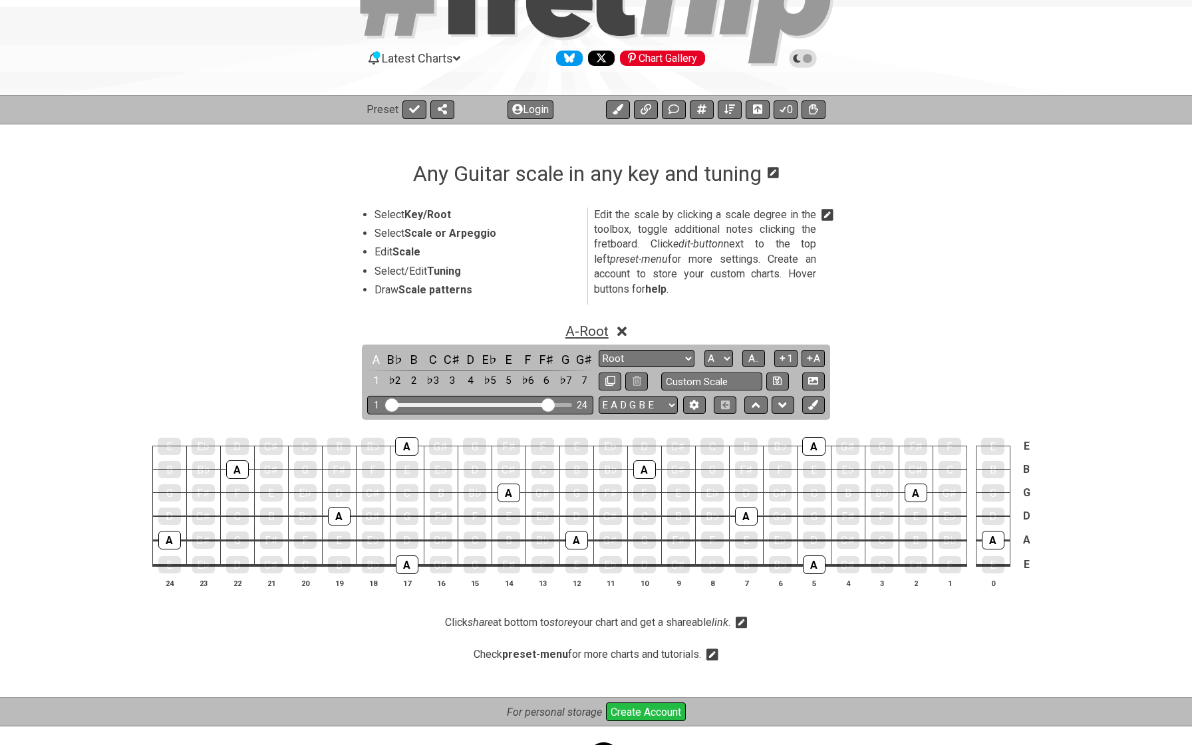
click at [606, 326] on span "A - Root" at bounding box center [586, 331] width 43 height 16
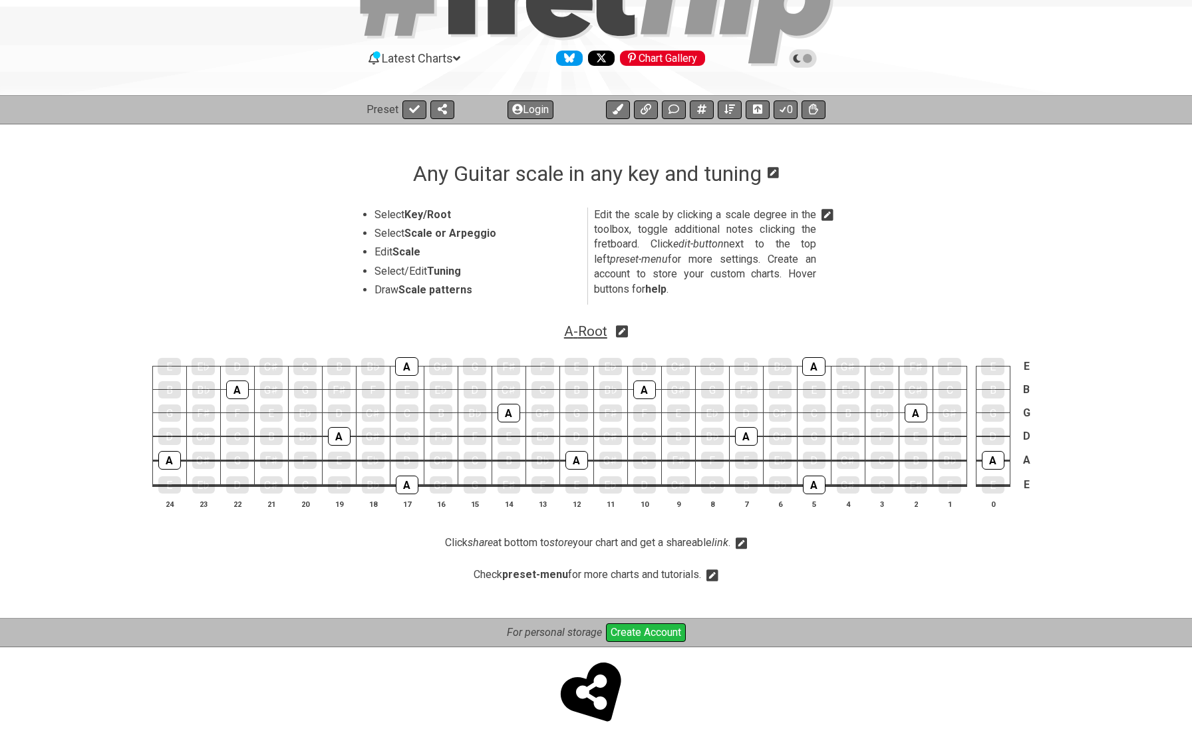
click at [580, 333] on span "A - Root" at bounding box center [585, 331] width 43 height 16
select select "Root"
select select "A"
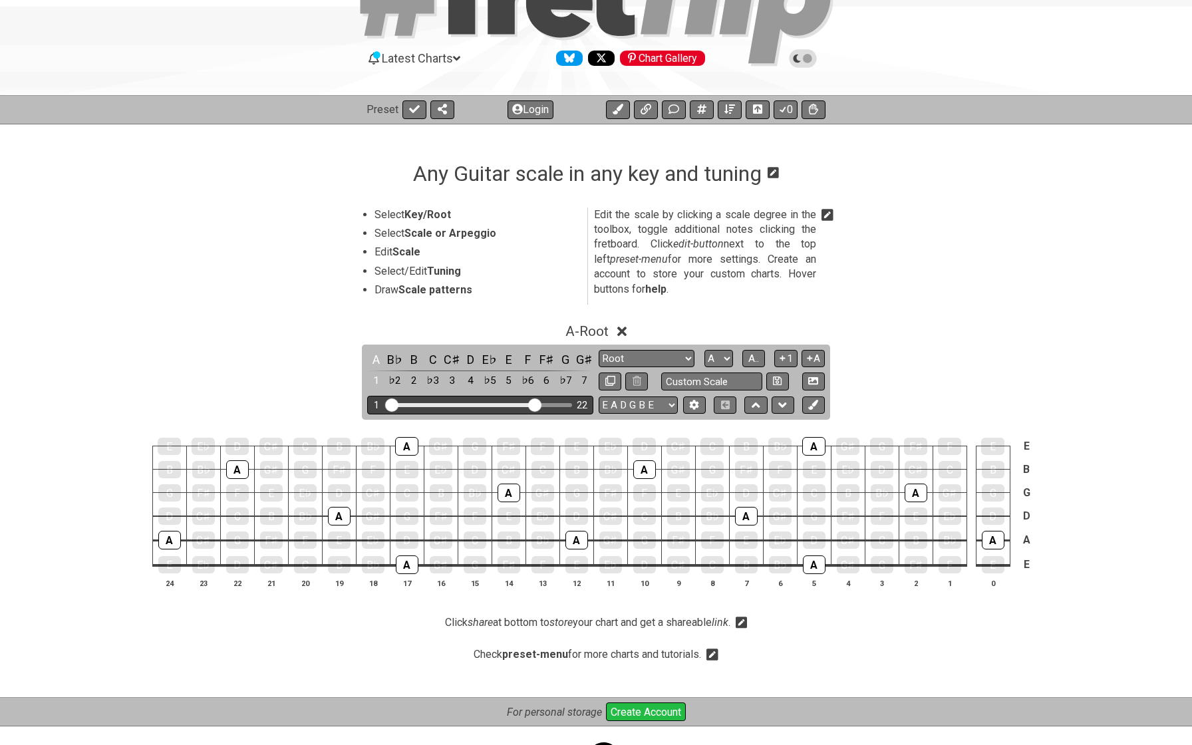
drag, startPoint x: 545, startPoint y: 399, endPoint x: 535, endPoint y: 400, distance: 10.7
click at [535, 404] on input "Visible fret range" at bounding box center [480, 404] width 189 height 0
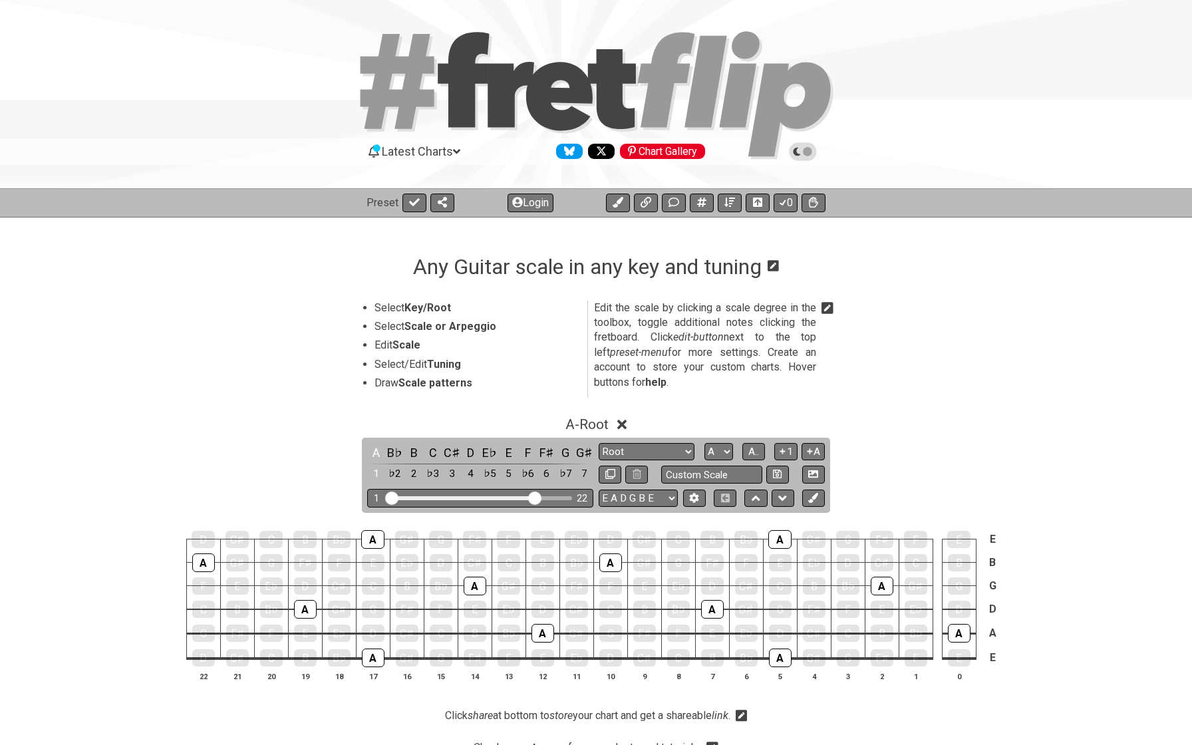
scroll to position [0, 0]
click at [590, 422] on span "A - Root" at bounding box center [586, 424] width 43 height 16
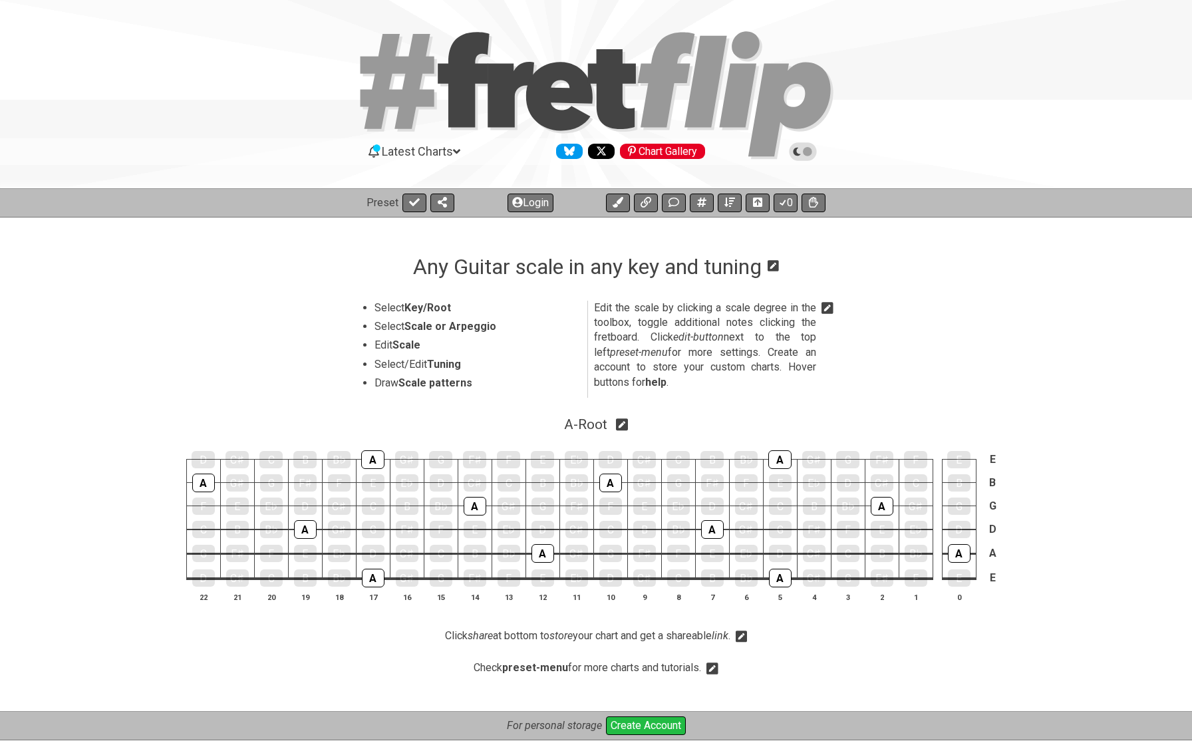
click at [450, 113] on icon at bounding box center [463, 79] width 51 height 95
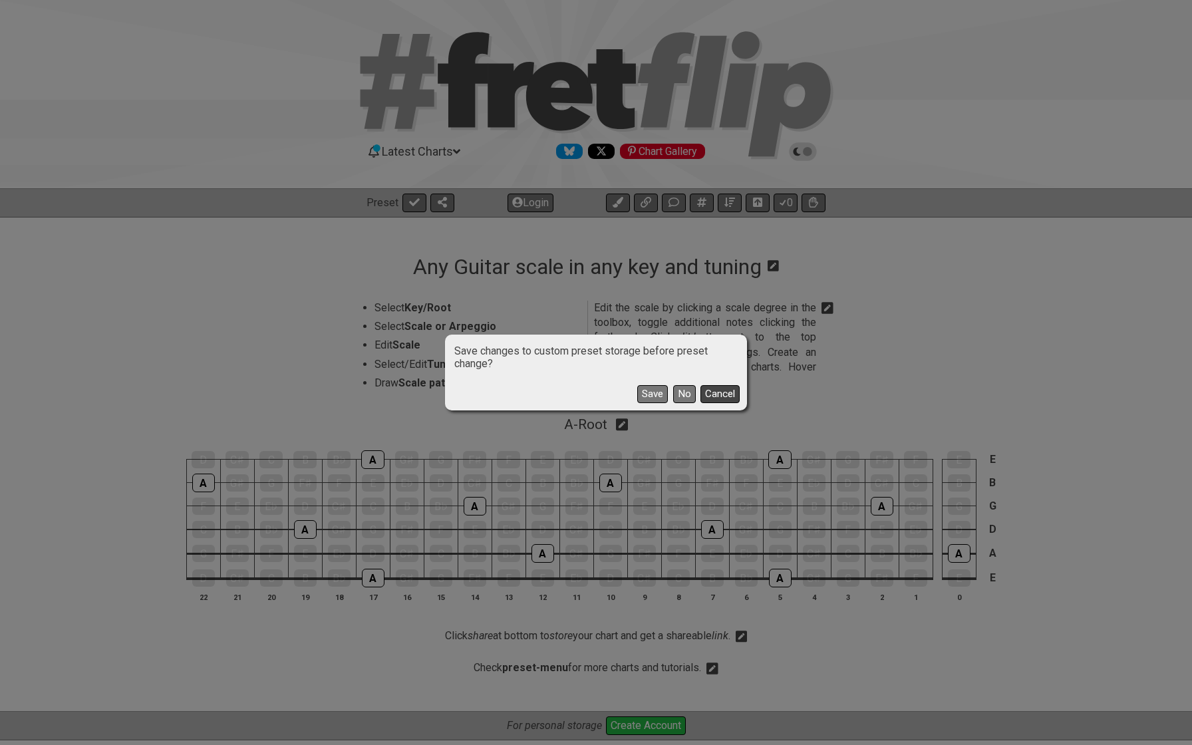
click at [718, 394] on button "Cancel" at bounding box center [719, 394] width 39 height 18
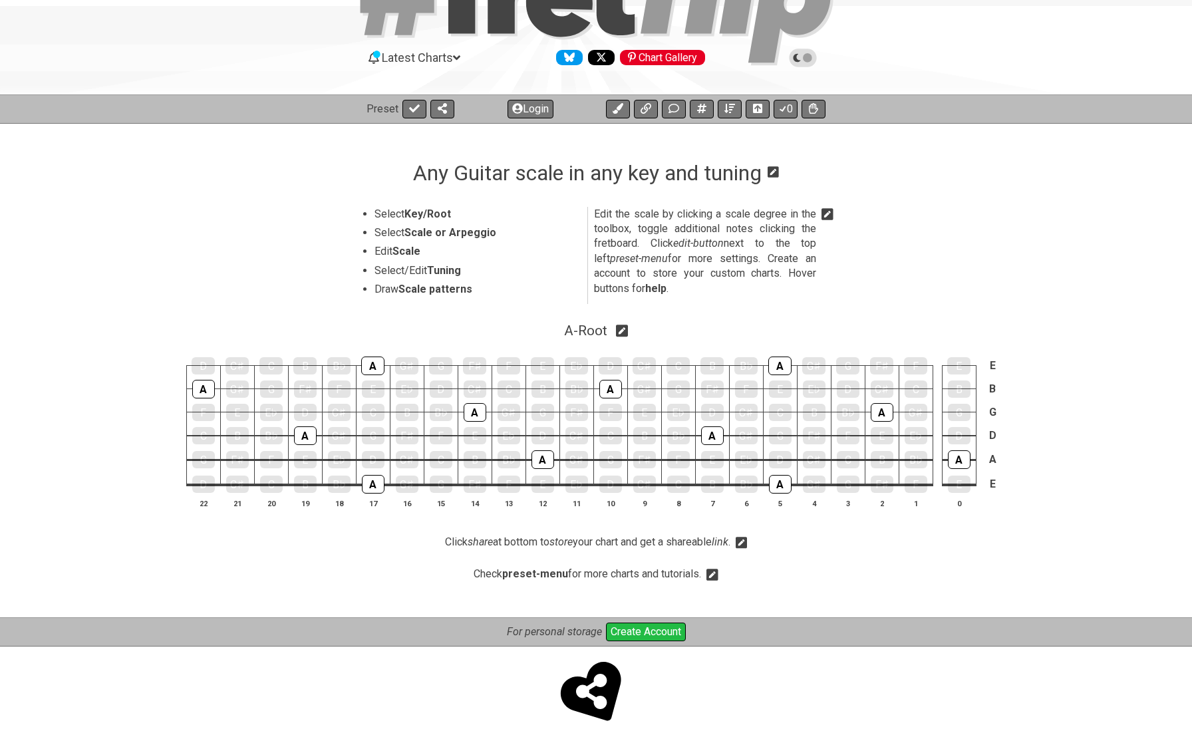
scroll to position [93, 0]
click at [108, 353] on div "D C♯ C B B♭ A G♯ G F♯ F E E♭ D C♯ C B B♭ A G♯ G F♯ F E E A G♯ G F♯ F E E♭ D C♯ …" at bounding box center [596, 433] width 1192 height 187
